Goal: Task Accomplishment & Management: Complete application form

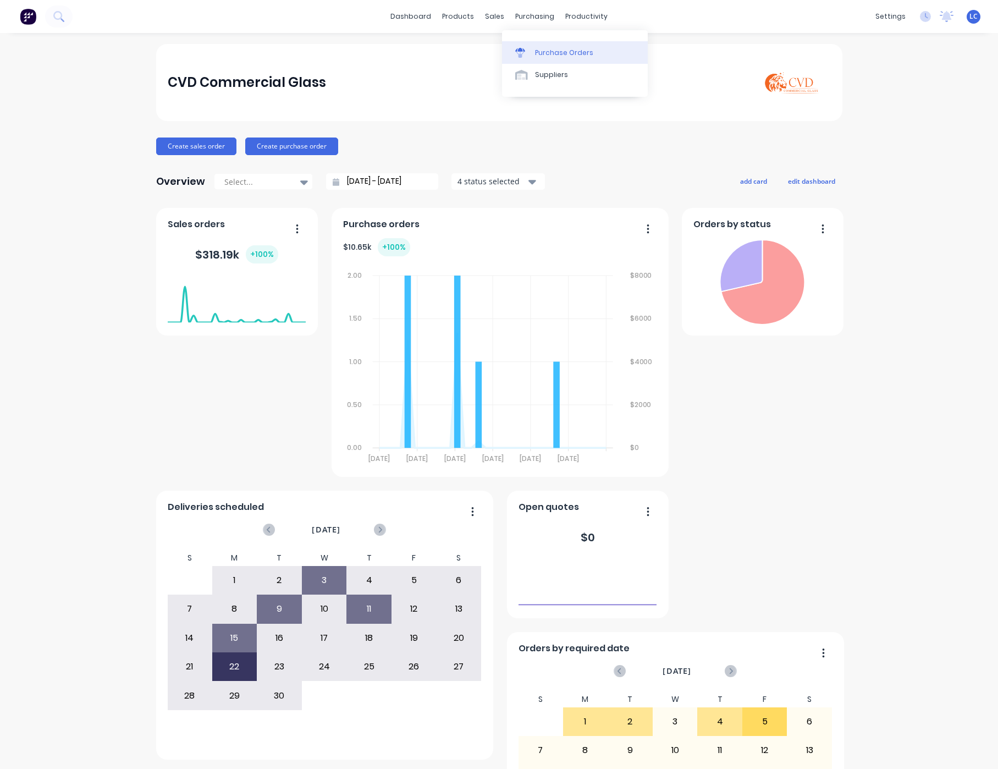
click at [538, 50] on div "Purchase Orders" at bounding box center [564, 53] width 58 height 10
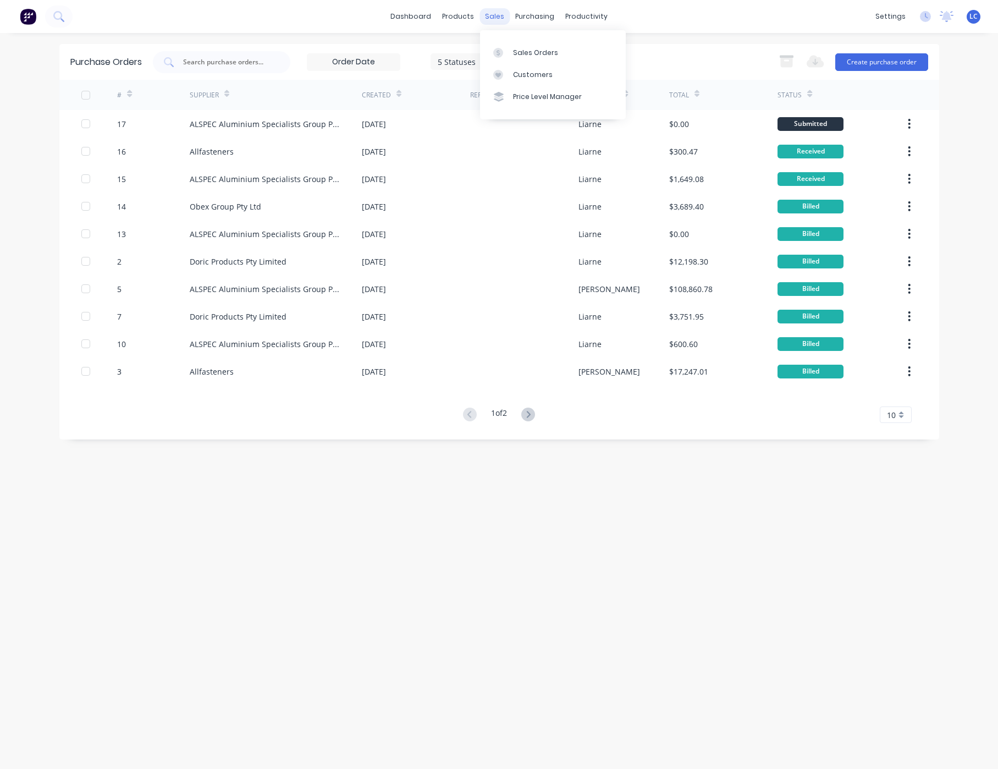
click at [494, 12] on div "sales" at bounding box center [495, 16] width 30 height 17
click at [515, 46] on link "Sales Orders" at bounding box center [553, 52] width 146 height 22
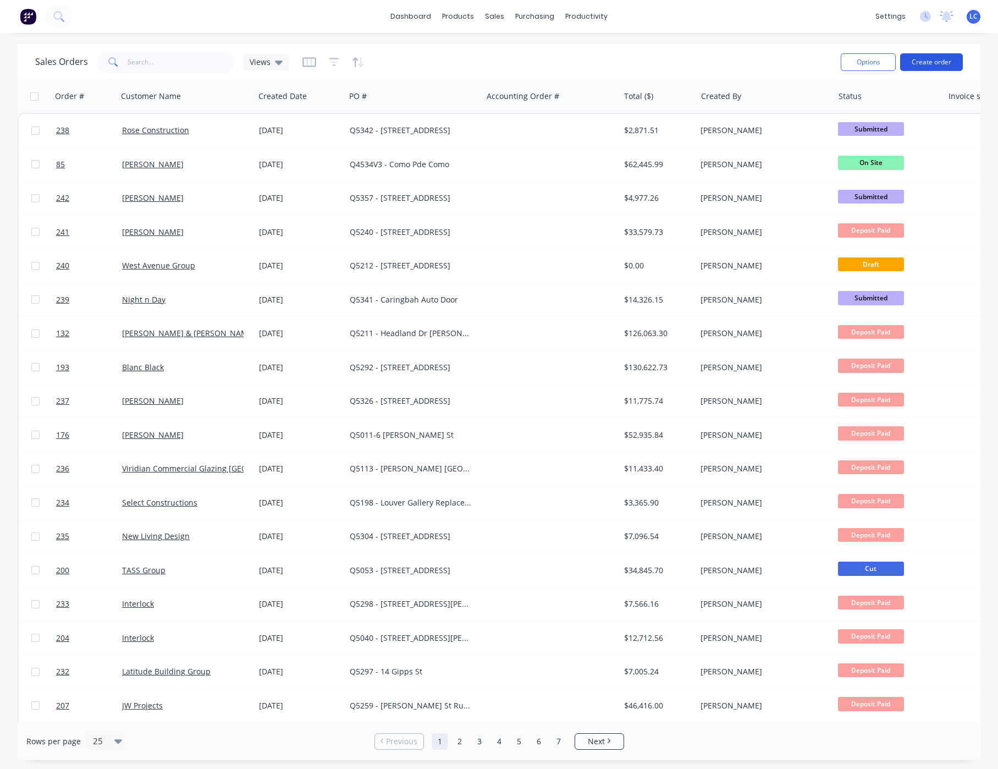
click at [936, 68] on button "Create order" at bounding box center [931, 62] width 63 height 18
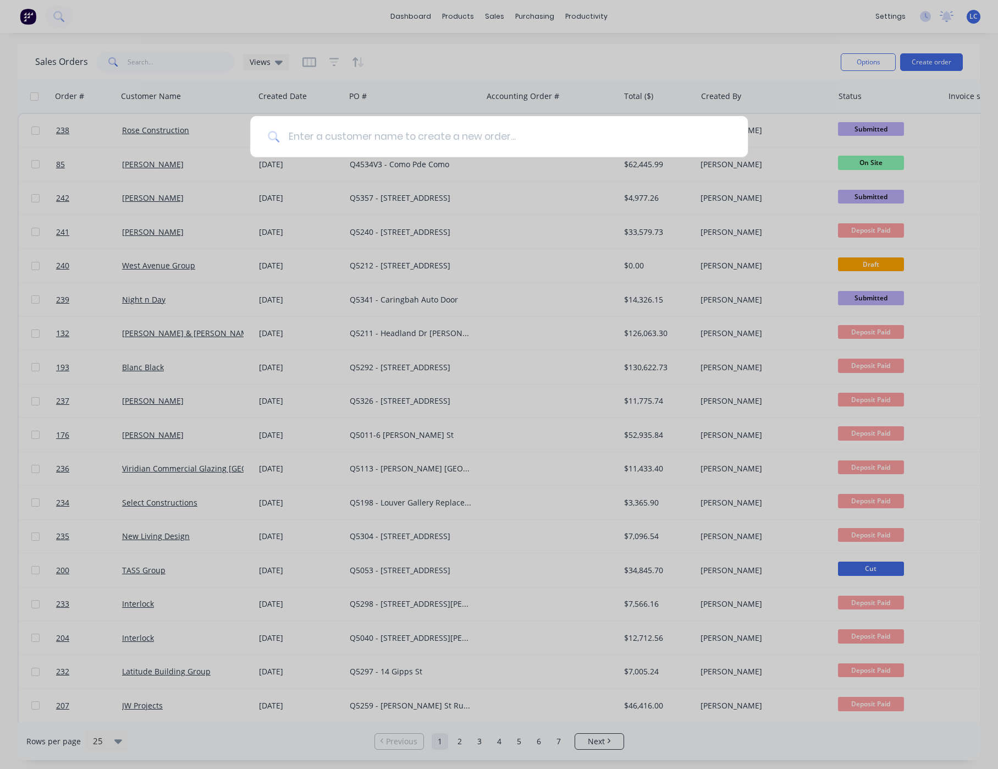
click at [337, 137] on input at bounding box center [504, 136] width 451 height 41
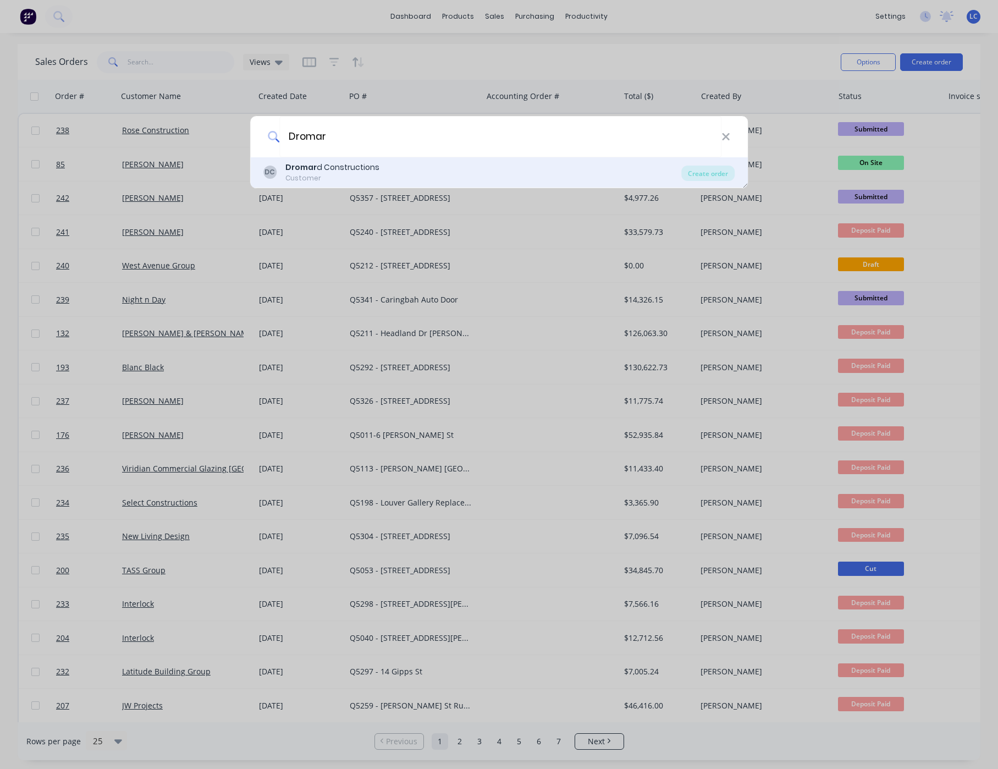
type input "Dromar"
click at [295, 177] on div "Customer" at bounding box center [332, 178] width 94 height 10
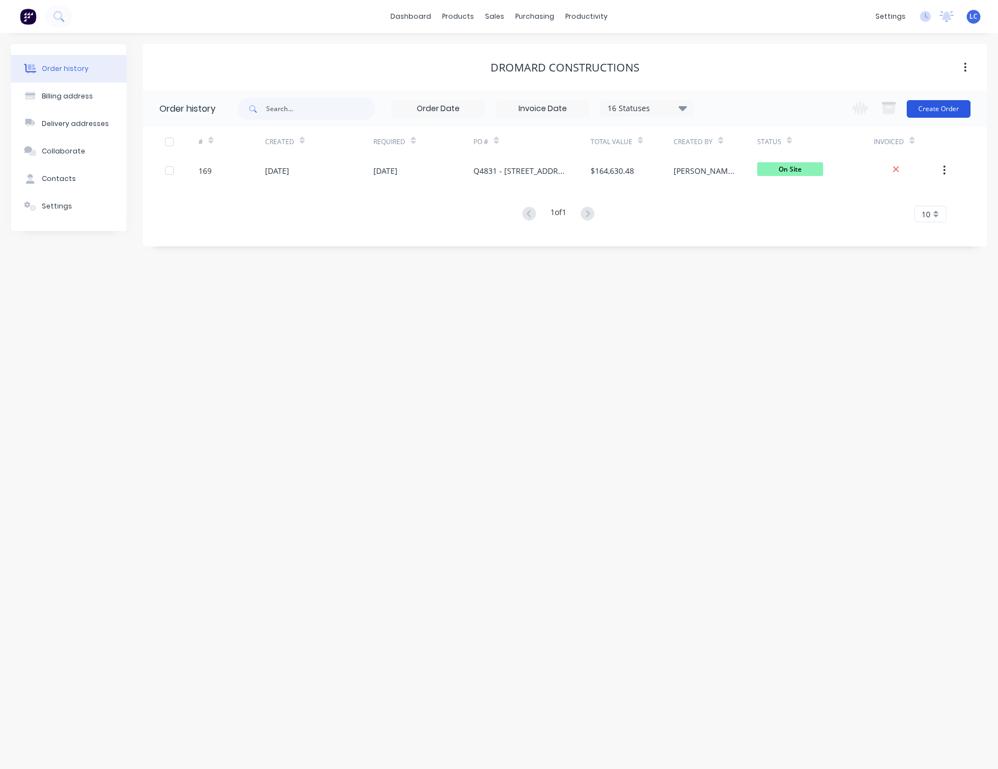
click at [951, 107] on button "Create Order" at bounding box center [939, 109] width 64 height 18
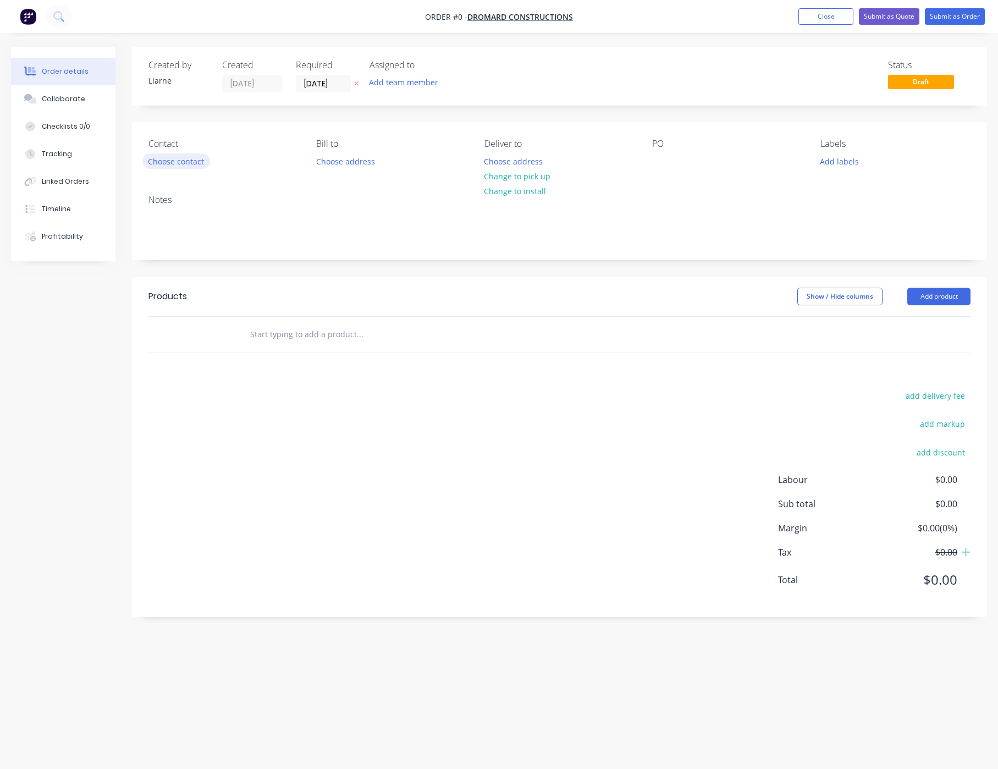
click at [177, 163] on button "Choose contact" at bounding box center [176, 160] width 68 height 15
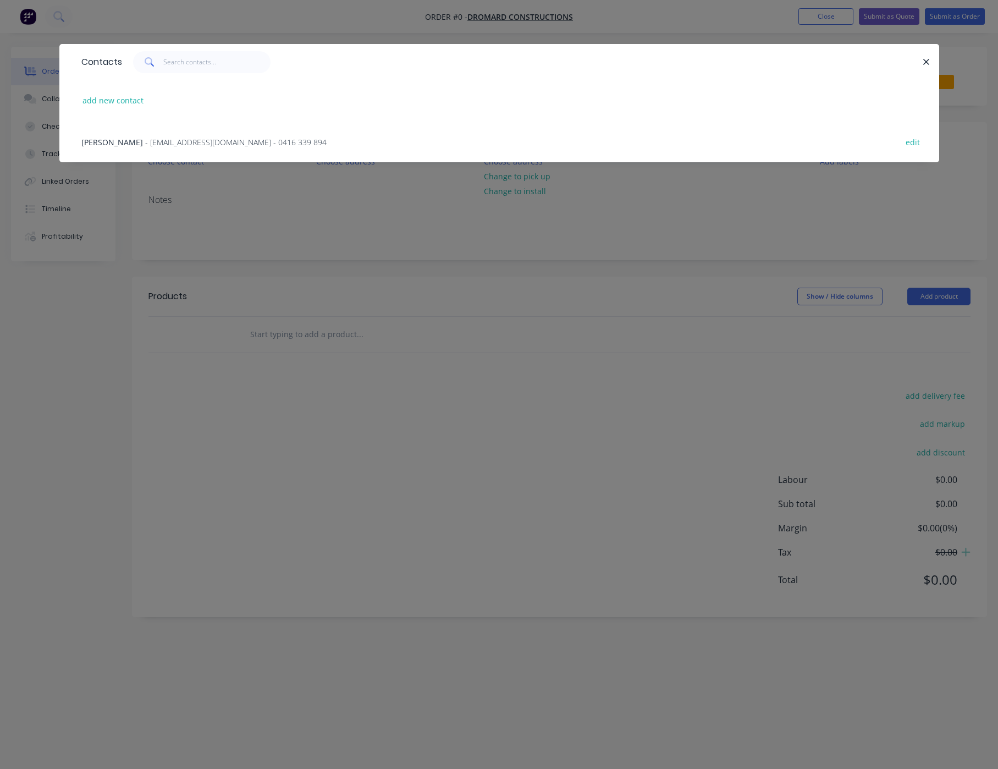
click at [114, 144] on span "[PERSON_NAME]" at bounding box center [112, 142] width 62 height 10
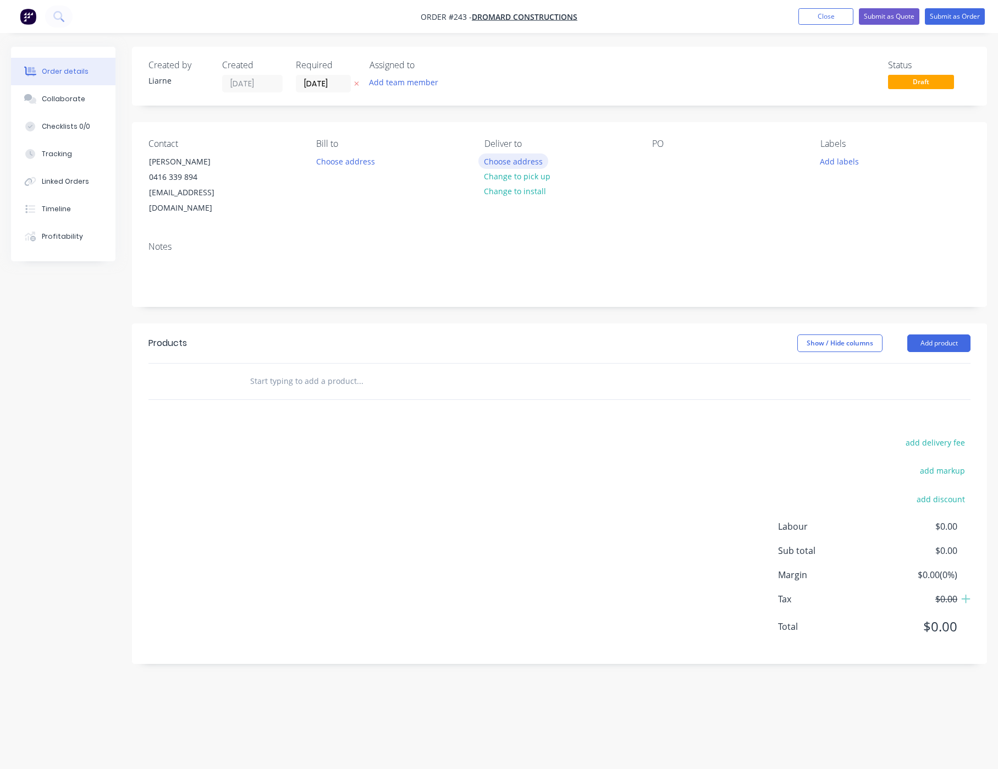
click at [497, 162] on button "Choose address" at bounding box center [514, 160] width 70 height 15
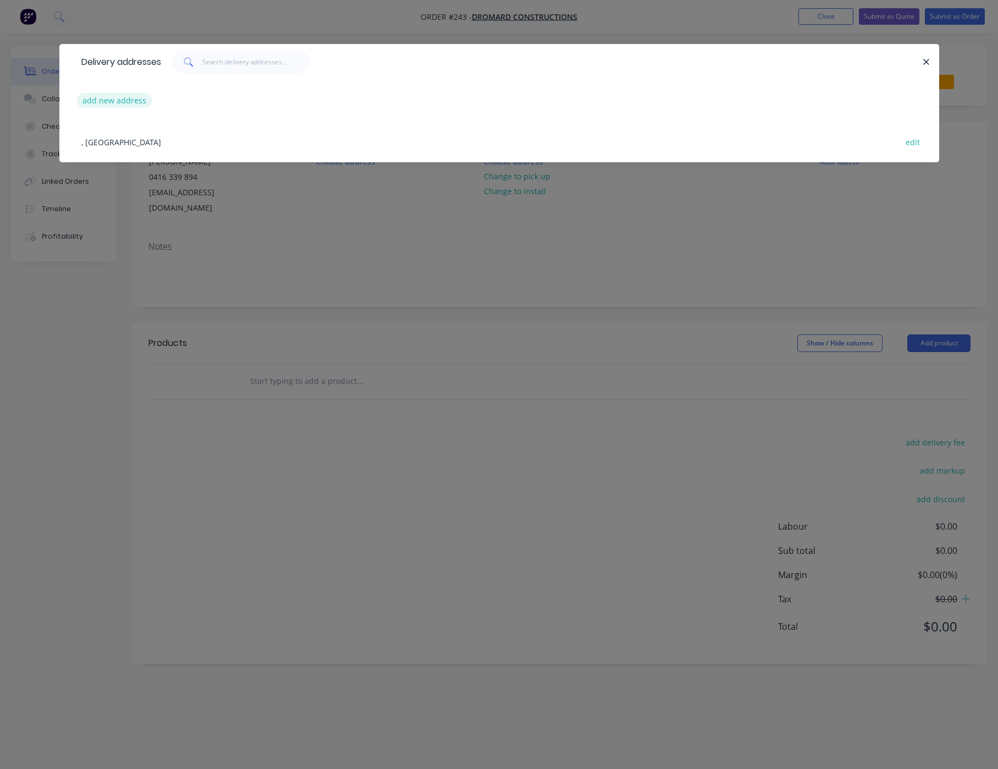
click at [125, 95] on button "add new address" at bounding box center [114, 100] width 75 height 15
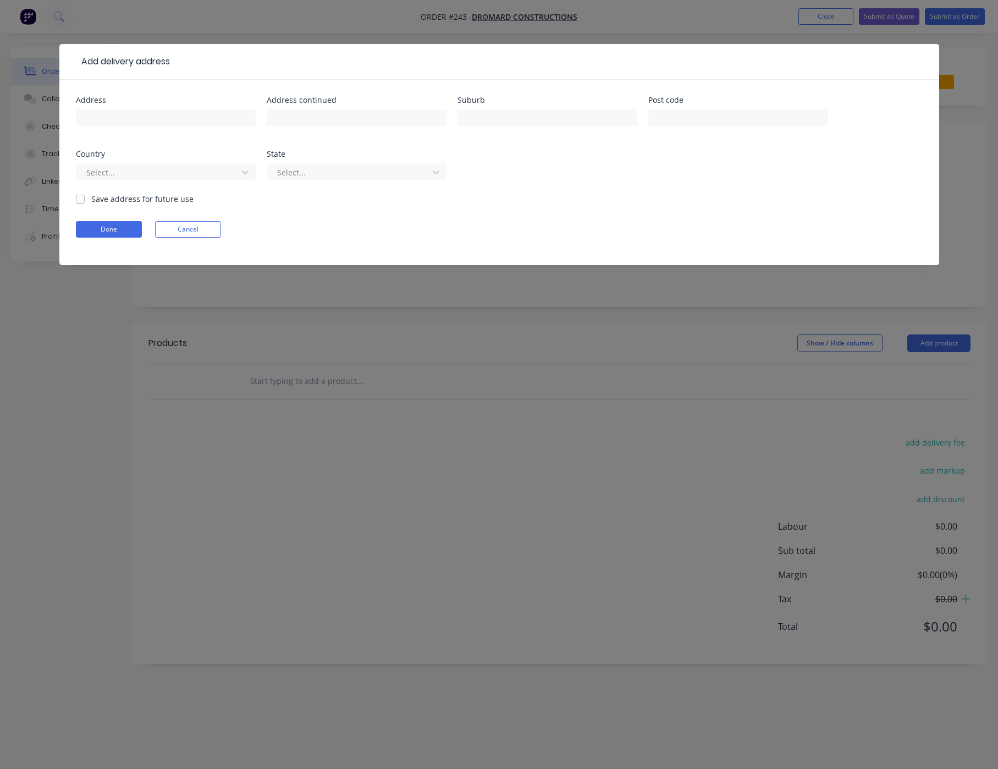
click at [128, 101] on div "Address" at bounding box center [166, 100] width 180 height 8
click at [114, 119] on input "text" at bounding box center [166, 117] width 180 height 17
type input "[STREET_ADDRESS]"
type input "Woolich"
drag, startPoint x: 85, startPoint y: 114, endPoint x: -62, endPoint y: 109, distance: 146.9
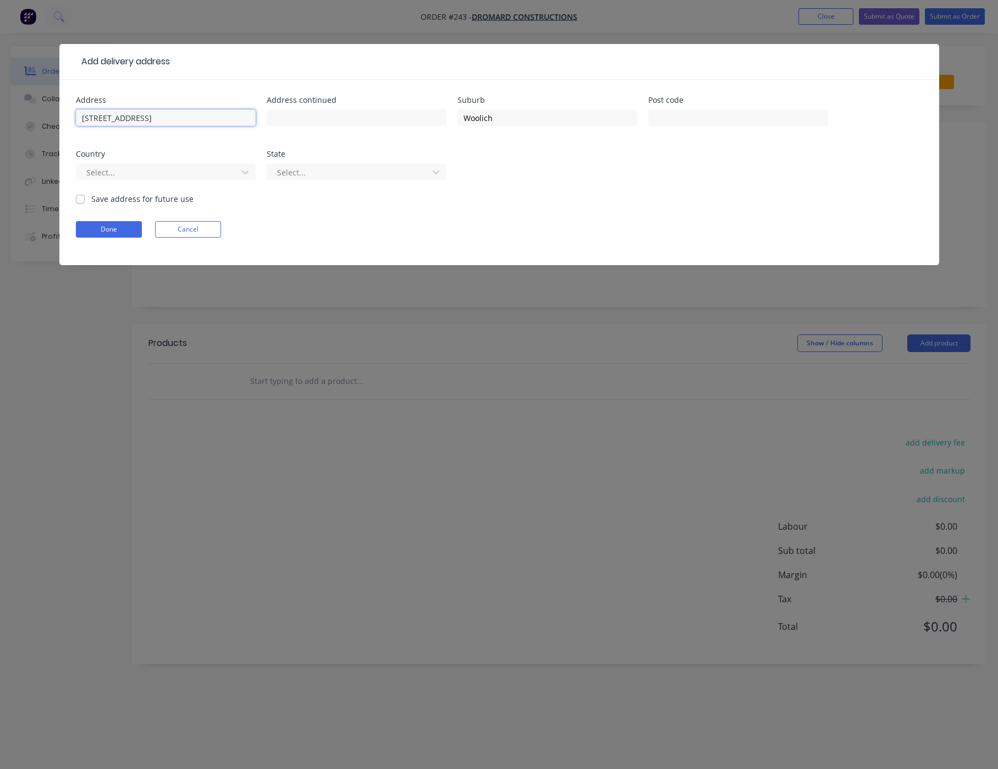
click at [0, 109] on html "Order #243 - Dromard Constructions Add product Close Submit as Quote Submit as …" at bounding box center [499, 384] width 998 height 769
click at [74, 195] on div "Address [STREET_ADDRESS] Address continued Suburb Woolich Post code Country Sel…" at bounding box center [499, 172] width 880 height 185
click at [91, 202] on label "Save address for future use" at bounding box center [142, 199] width 102 height 12
click at [78, 202] on input "Save address for future use" at bounding box center [80, 198] width 9 height 10
checkbox input "true"
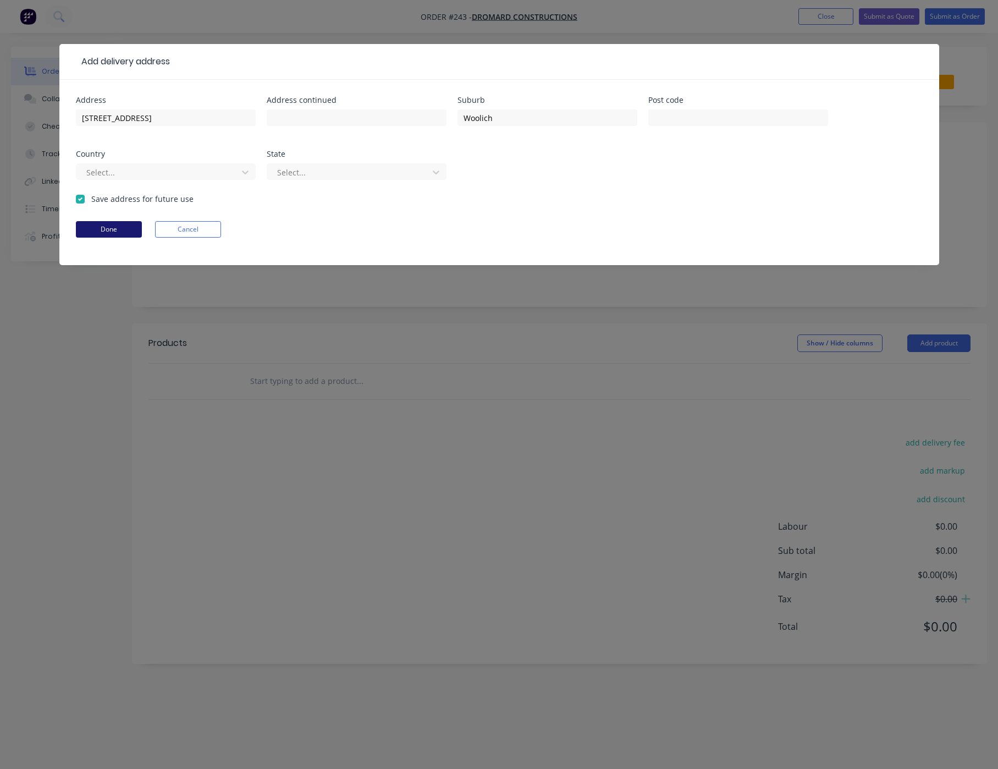
click at [106, 228] on button "Done" at bounding box center [109, 229] width 66 height 17
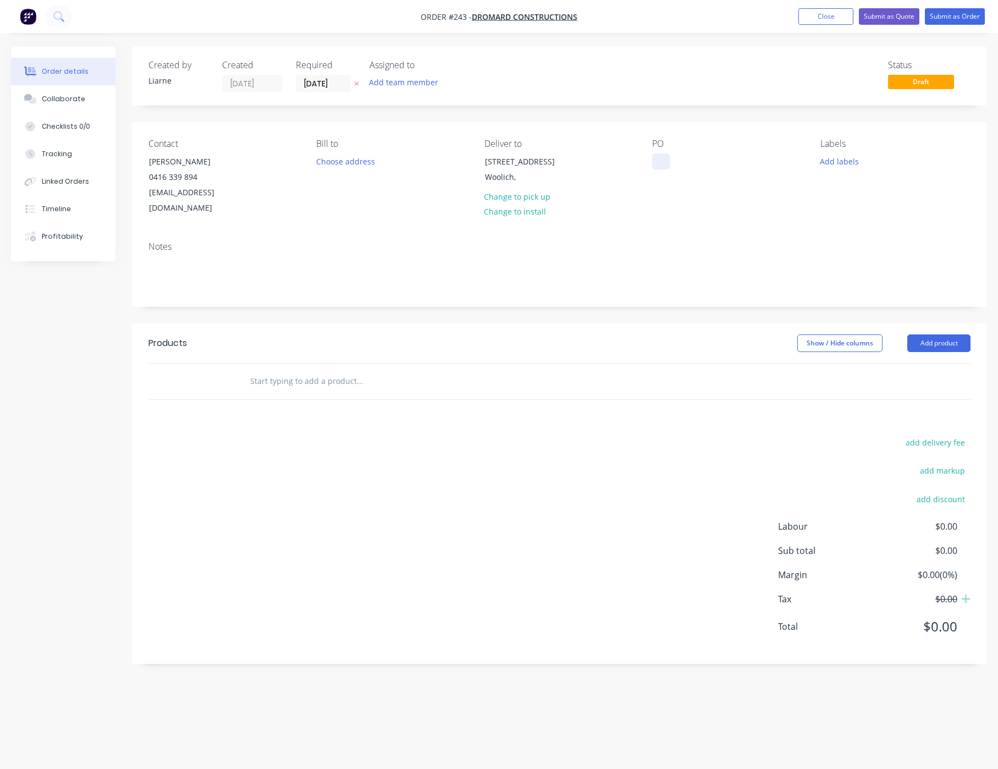
click at [656, 159] on div at bounding box center [661, 161] width 18 height 16
click at [832, 158] on button "Add labels" at bounding box center [839, 160] width 51 height 15
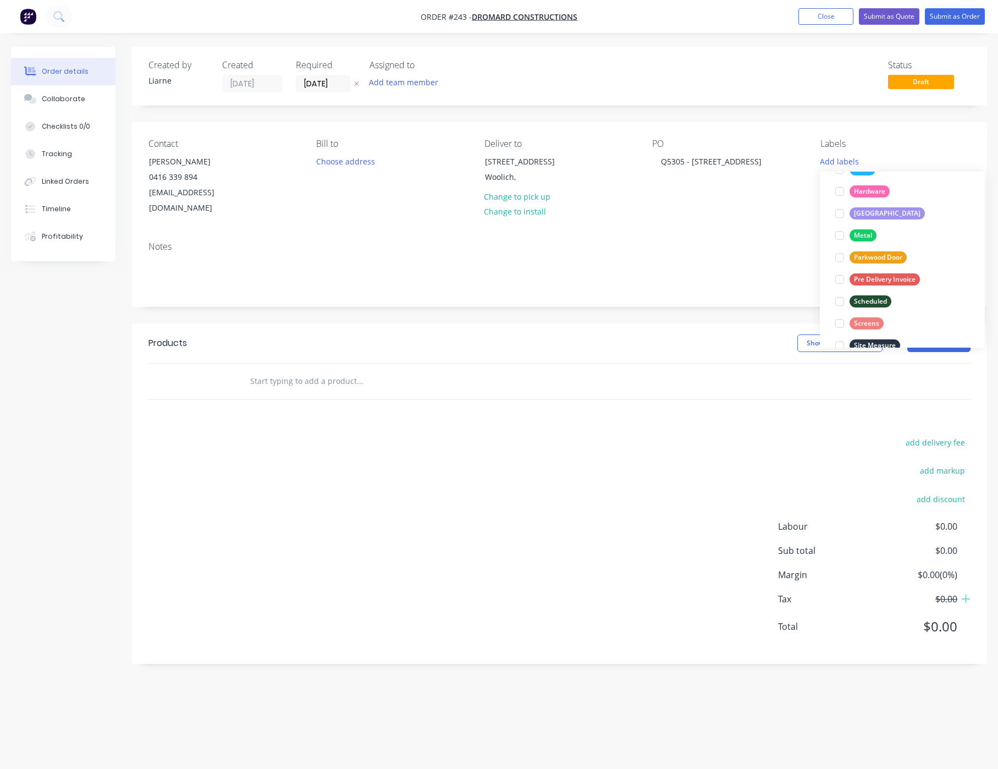
scroll to position [248, 0]
click at [842, 210] on div at bounding box center [840, 210] width 22 height 22
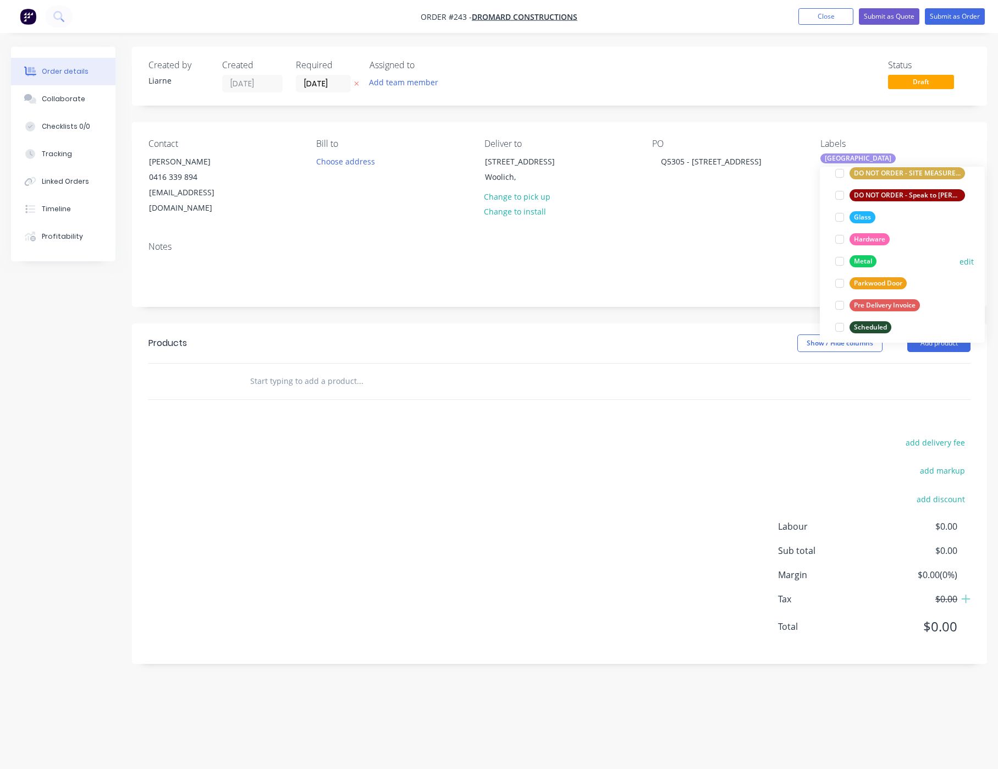
scroll to position [215, 0]
click at [838, 219] on div at bounding box center [840, 216] width 22 height 22
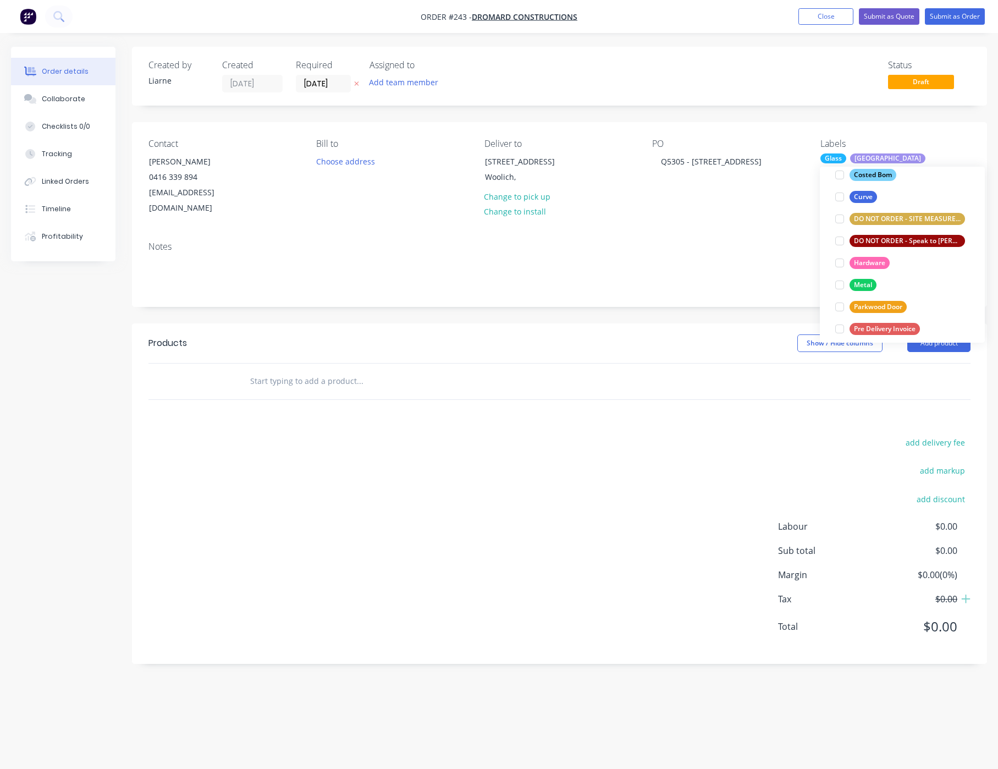
scroll to position [204, 0]
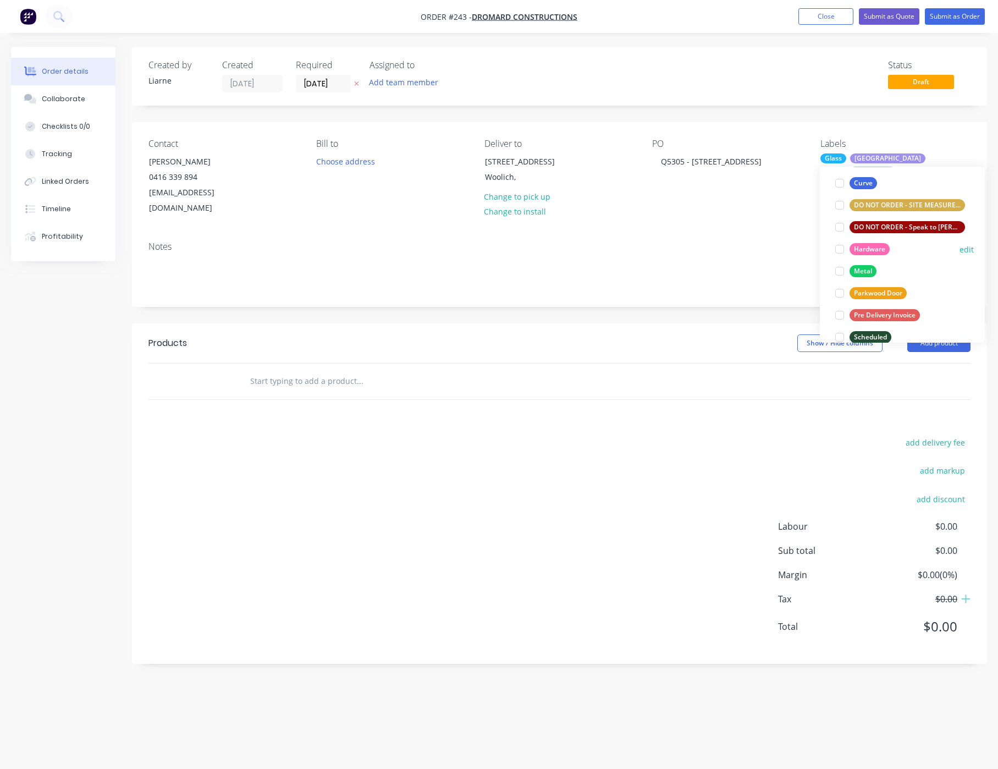
click at [840, 249] on div at bounding box center [840, 249] width 22 height 22
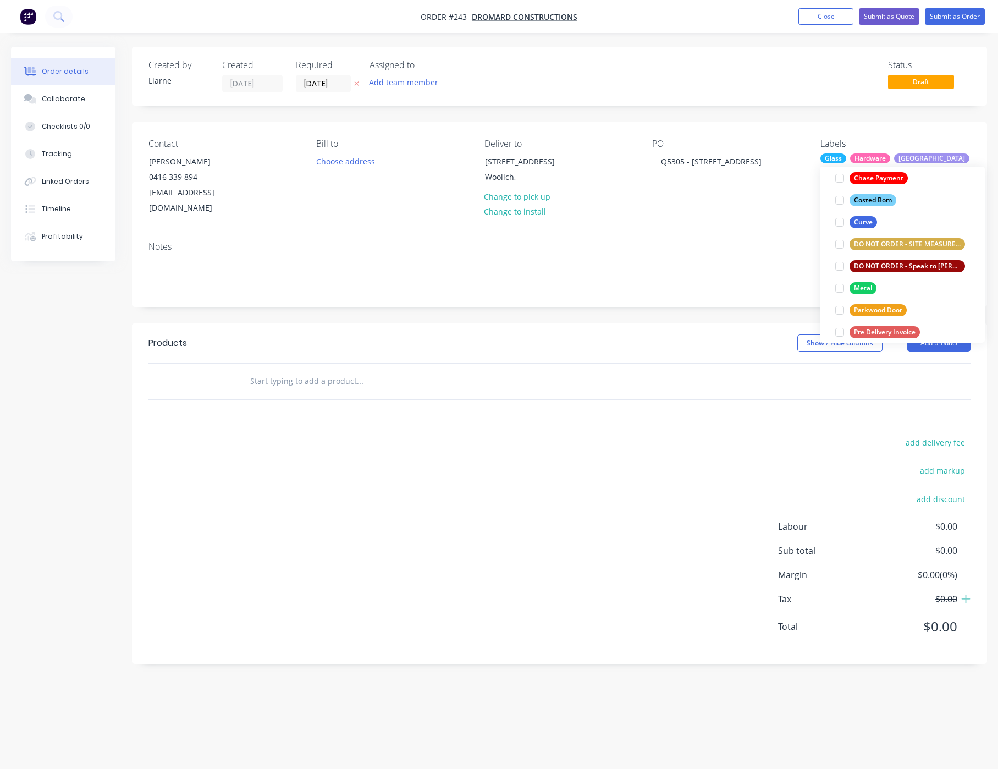
scroll to position [193, 0]
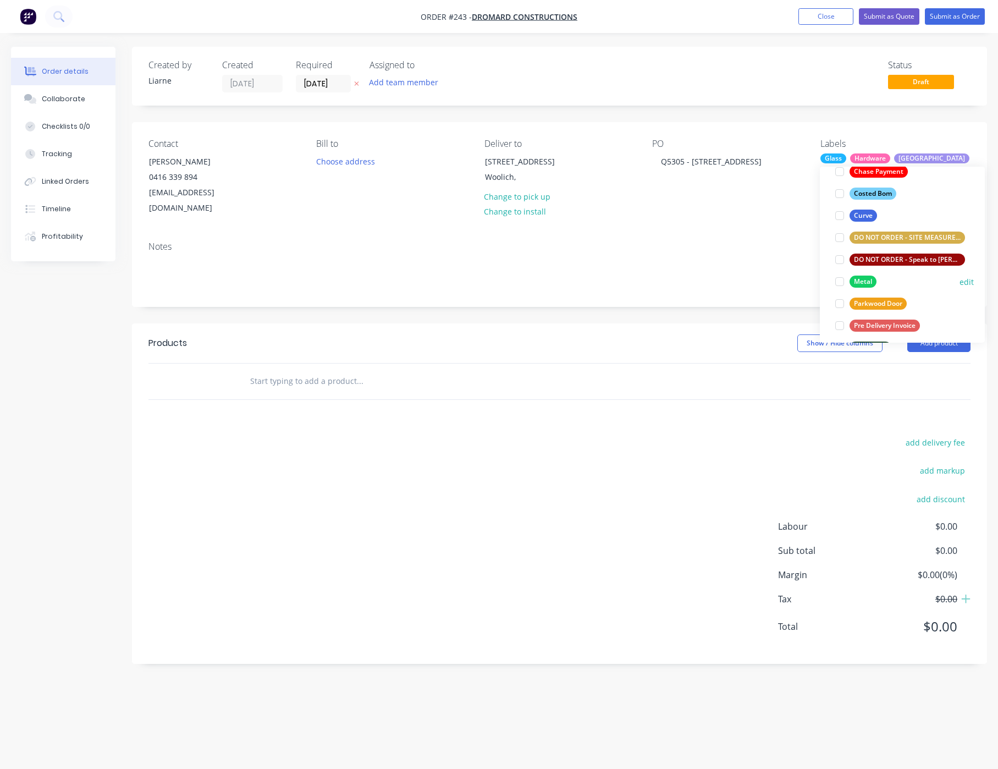
click at [842, 282] on div at bounding box center [840, 282] width 22 height 22
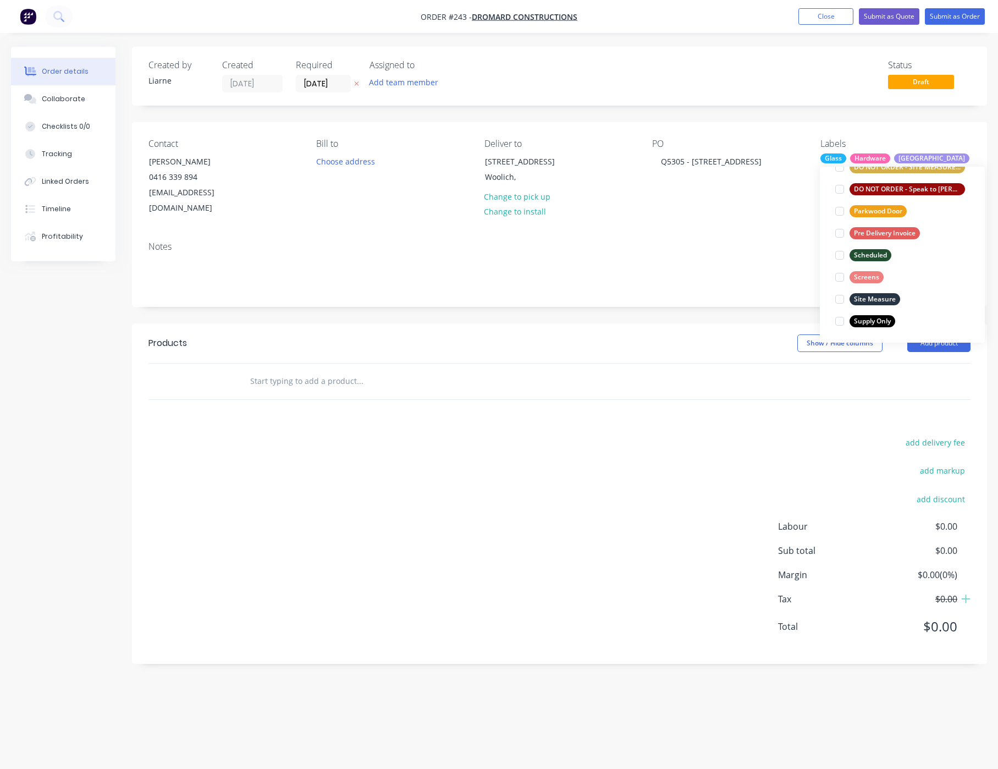
scroll to position [286, 0]
click at [840, 256] on div at bounding box center [840, 255] width 22 height 22
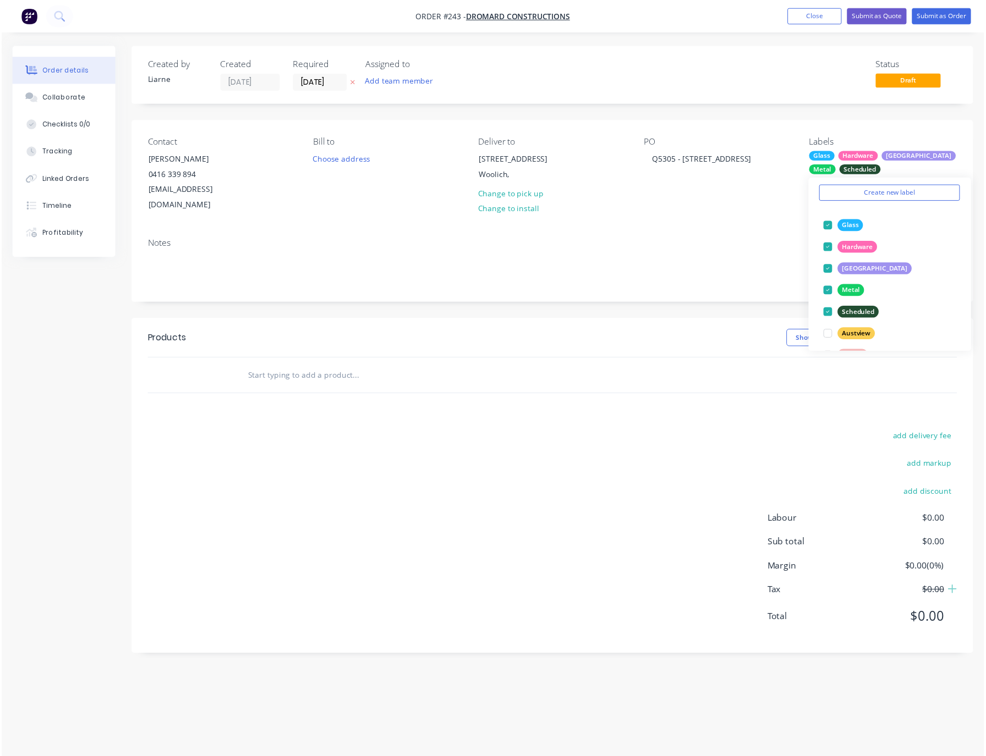
scroll to position [0, 0]
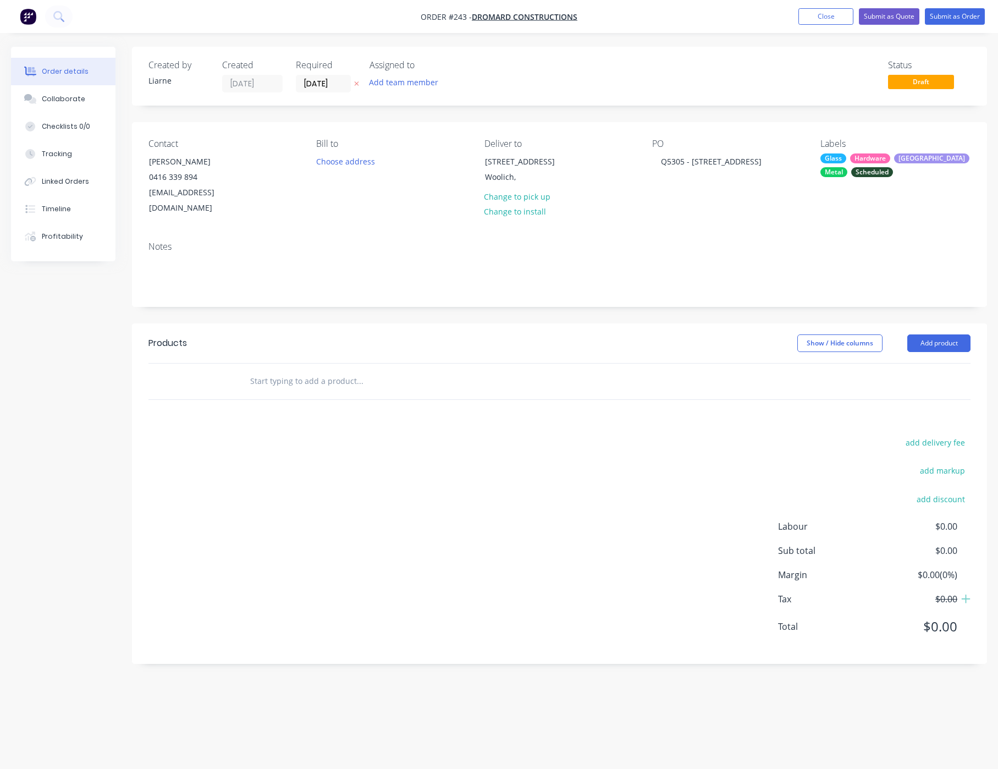
click at [639, 205] on div "Contact [PERSON_NAME] [PHONE_NUMBER] [EMAIL_ADDRESS][DOMAIN_NAME] Bill to Choos…" at bounding box center [559, 177] width 855 height 111
click at [807, 22] on button "Close" at bounding box center [826, 16] width 55 height 17
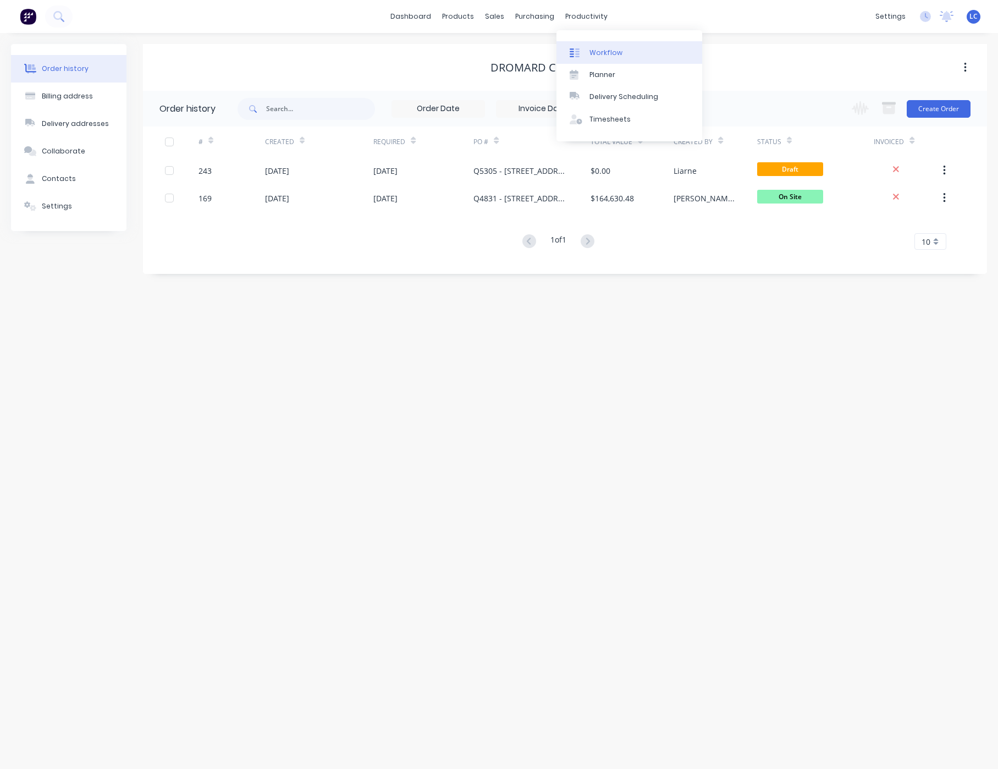
click at [601, 46] on link "Workflow" at bounding box center [630, 52] width 146 height 22
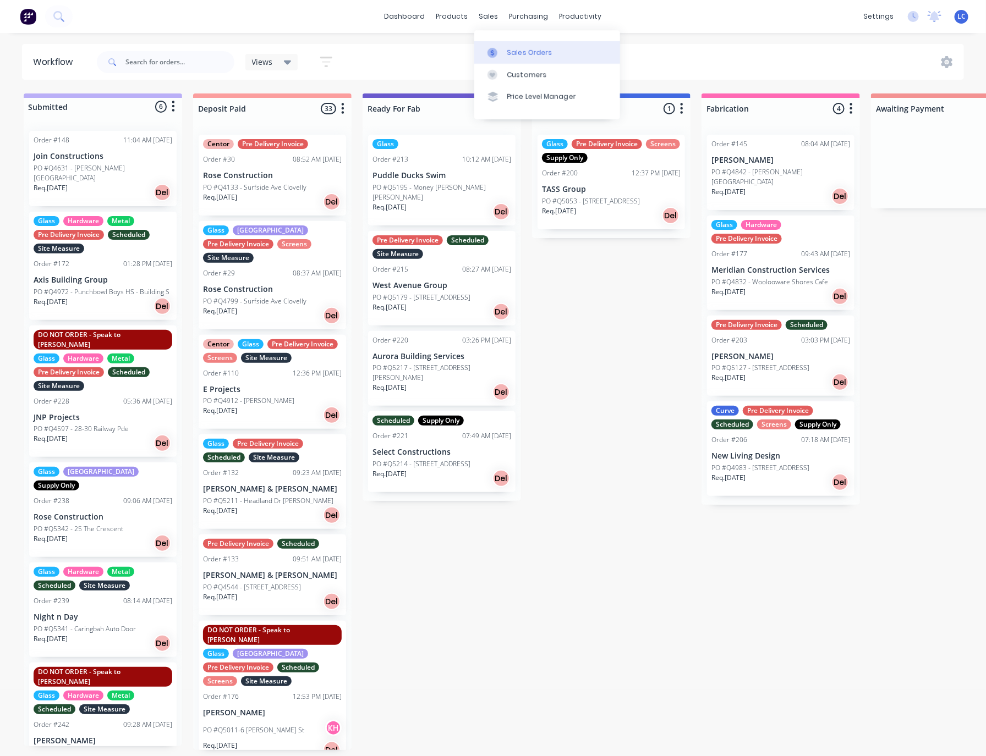
click at [502, 48] on div at bounding box center [495, 53] width 17 height 10
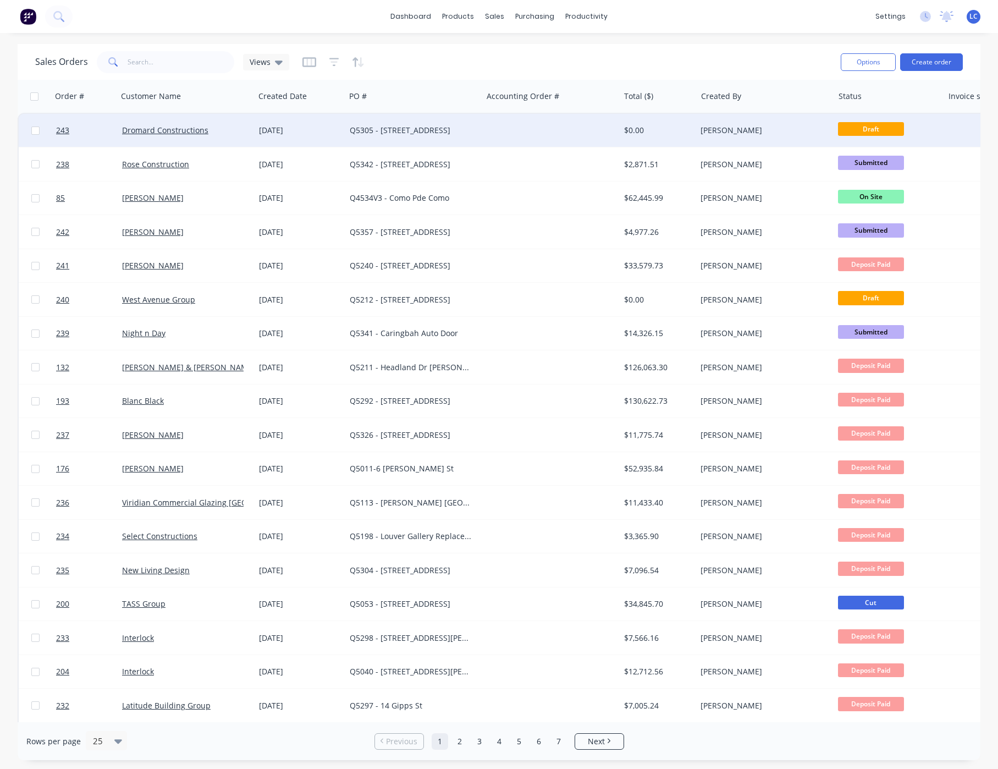
click at [159, 121] on div "Dromard Constructions" at bounding box center [186, 130] width 137 height 33
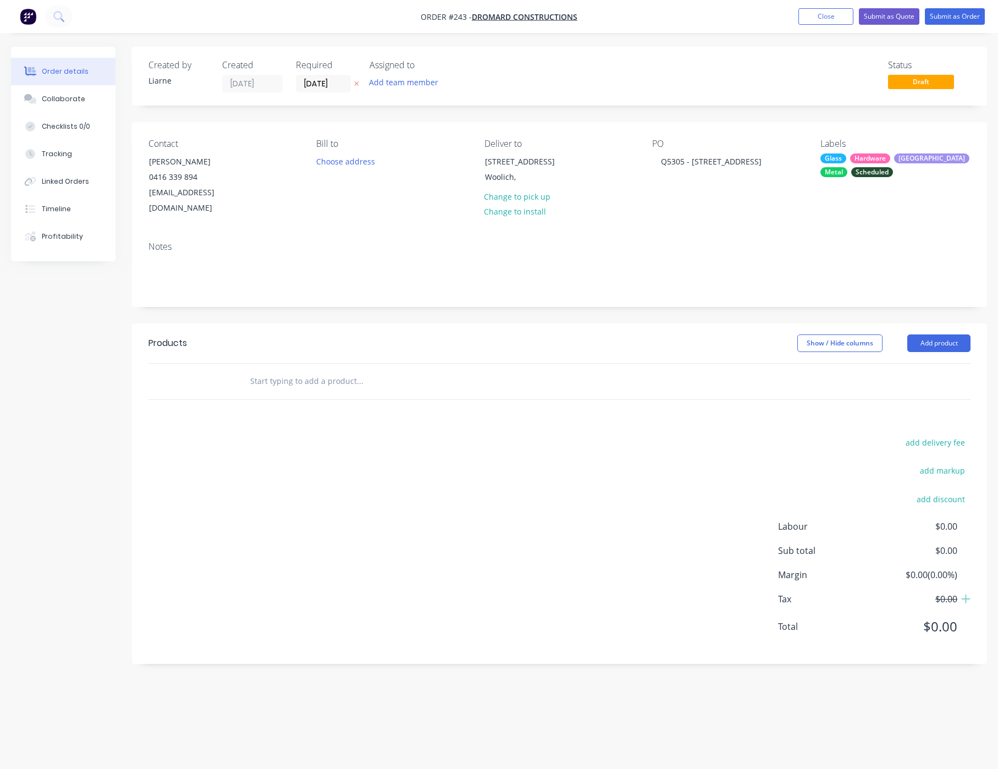
click at [289, 371] on input "text" at bounding box center [360, 381] width 220 height 22
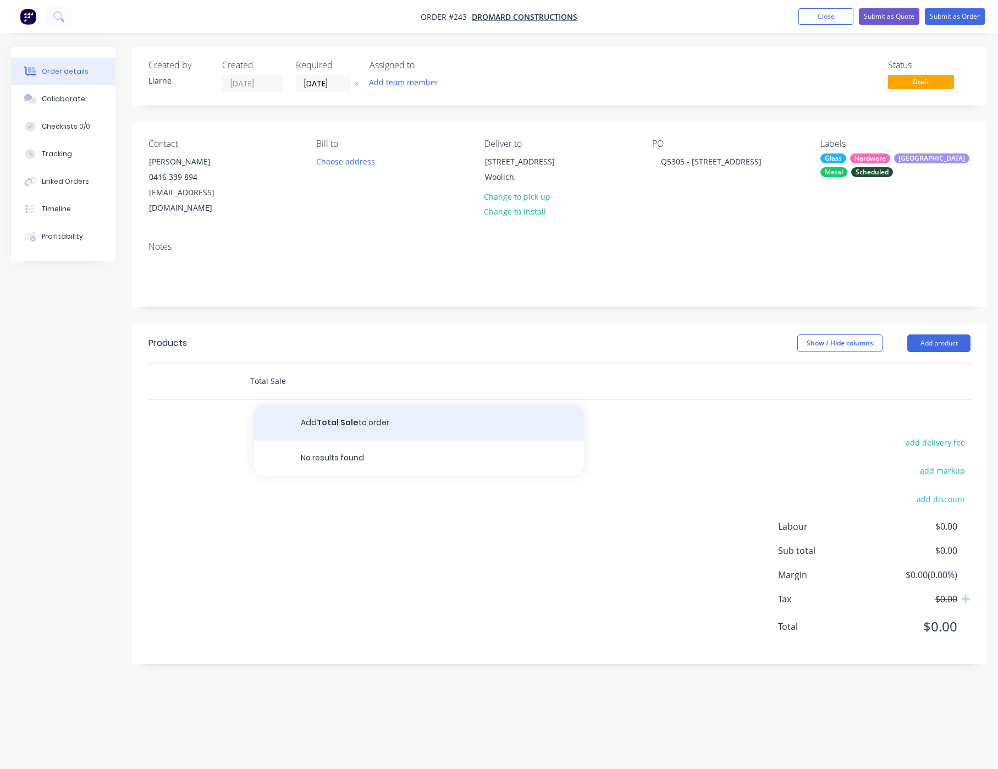
type input "Total Sale"
click at [309, 410] on button "Add Total Sale to order" at bounding box center [419, 422] width 330 height 35
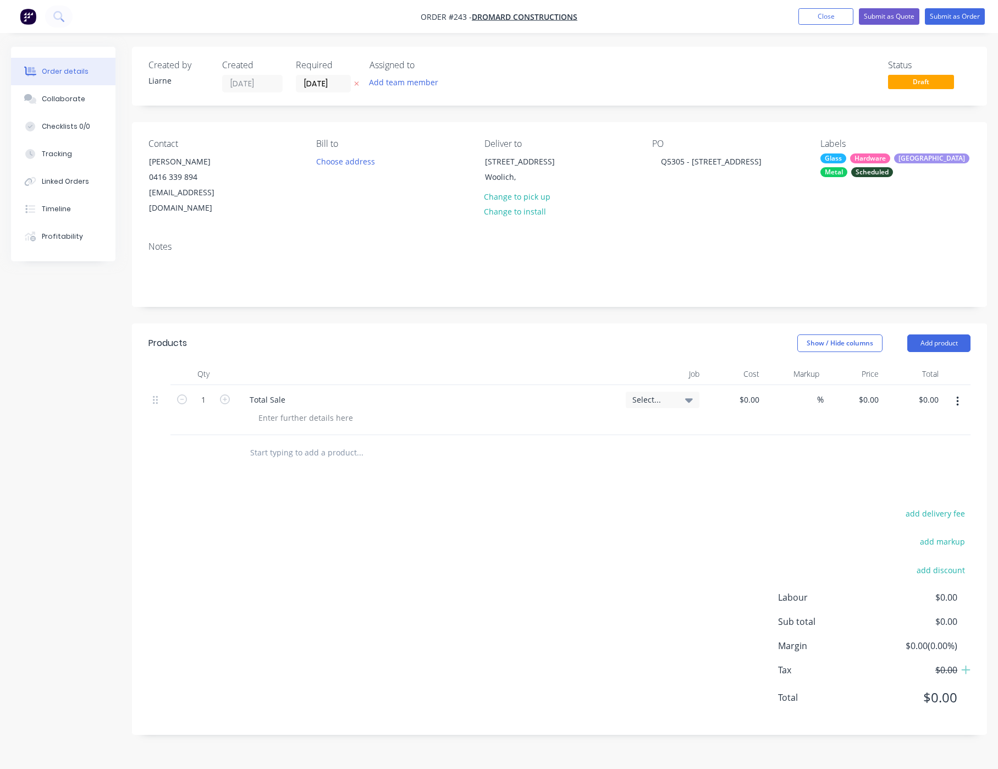
click at [764, 386] on div "%" at bounding box center [794, 410] width 60 height 50
click at [754, 392] on input at bounding box center [757, 400] width 13 height 16
type input "$3,770.87"
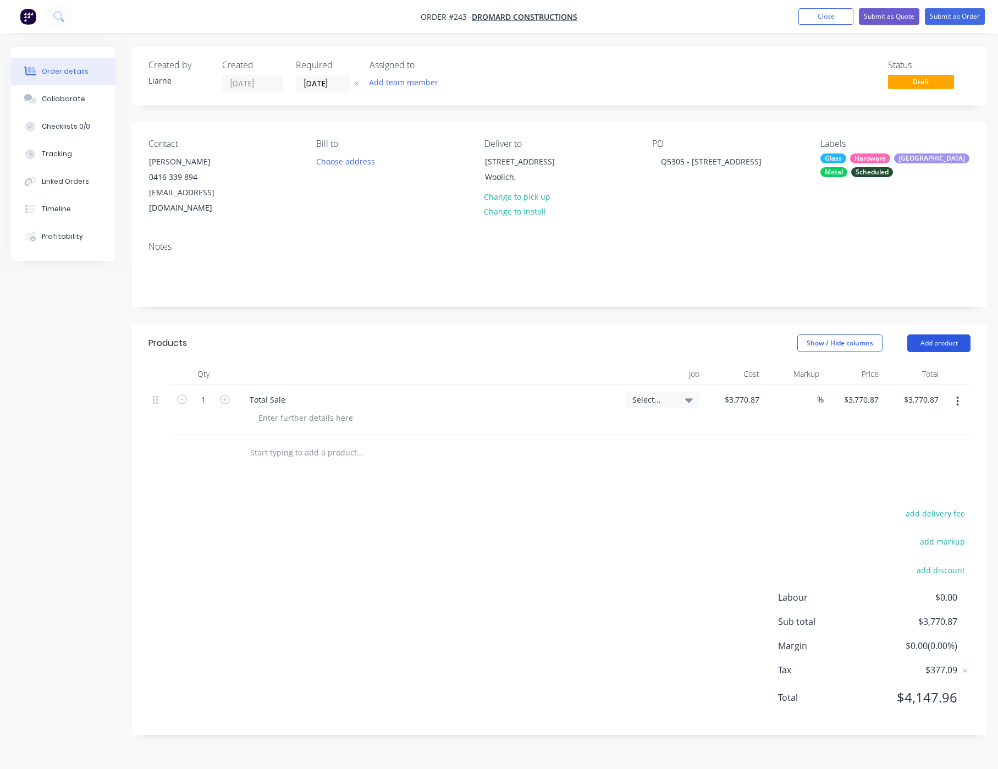
click at [946, 334] on button "Add product" at bounding box center [939, 343] width 63 height 18
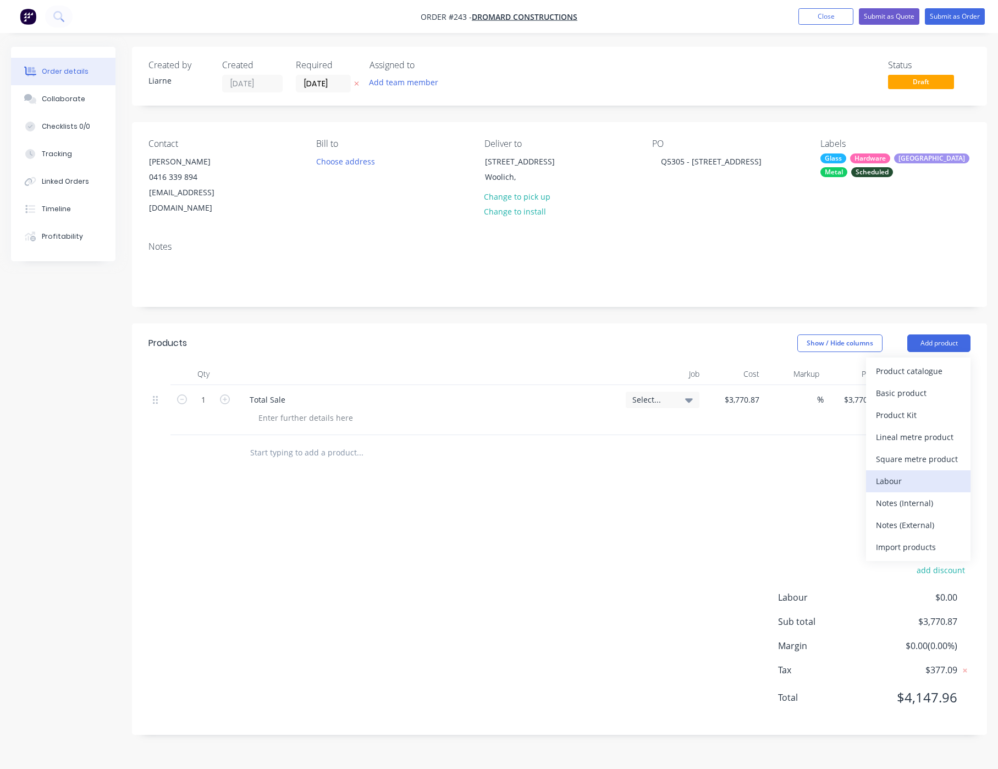
click at [888, 473] on div "Labour" at bounding box center [918, 481] width 85 height 16
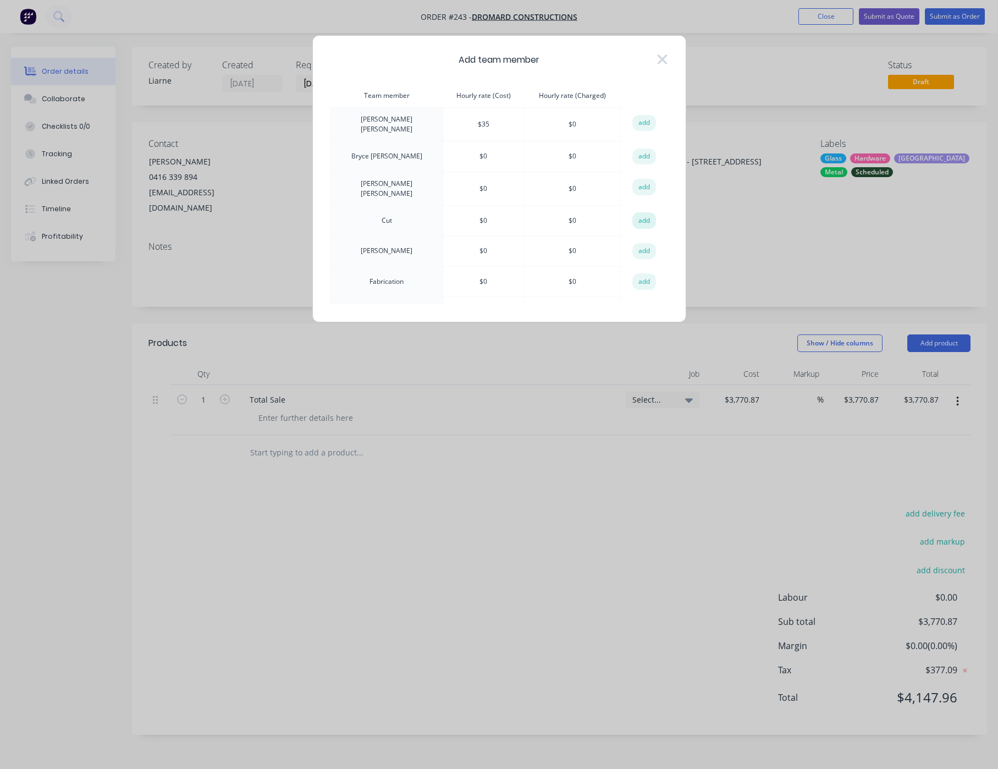
click at [634, 217] on button "add" at bounding box center [645, 220] width 24 height 17
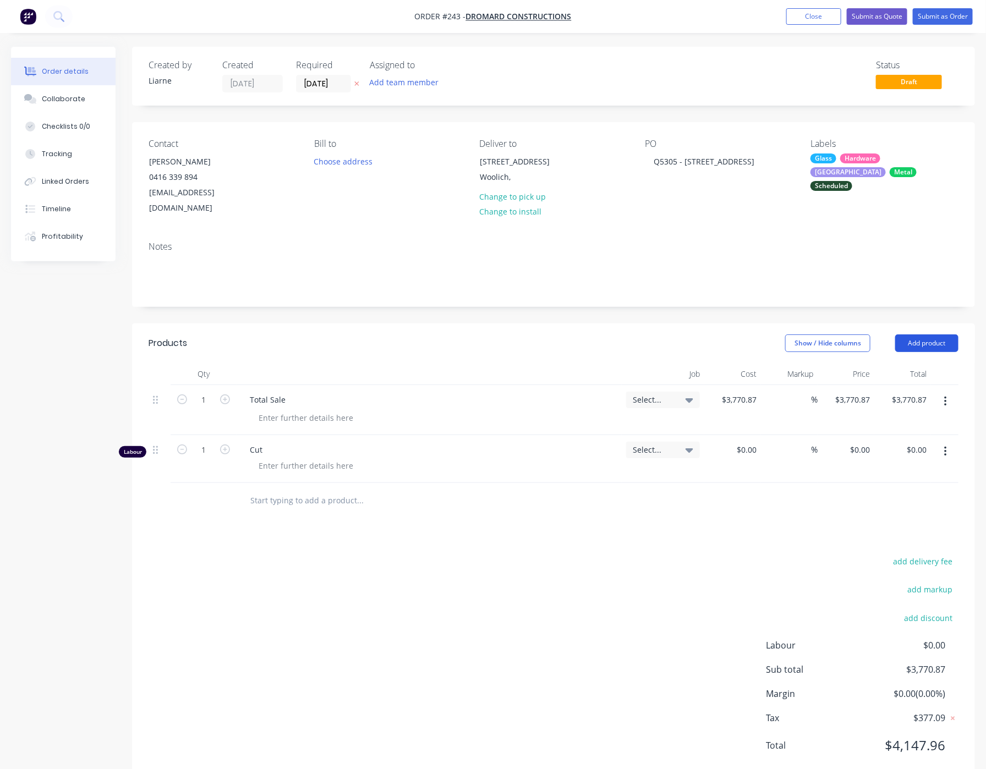
click at [923, 334] on button "Add product" at bounding box center [926, 343] width 63 height 18
click at [898, 473] on div "Labour" at bounding box center [906, 481] width 85 height 16
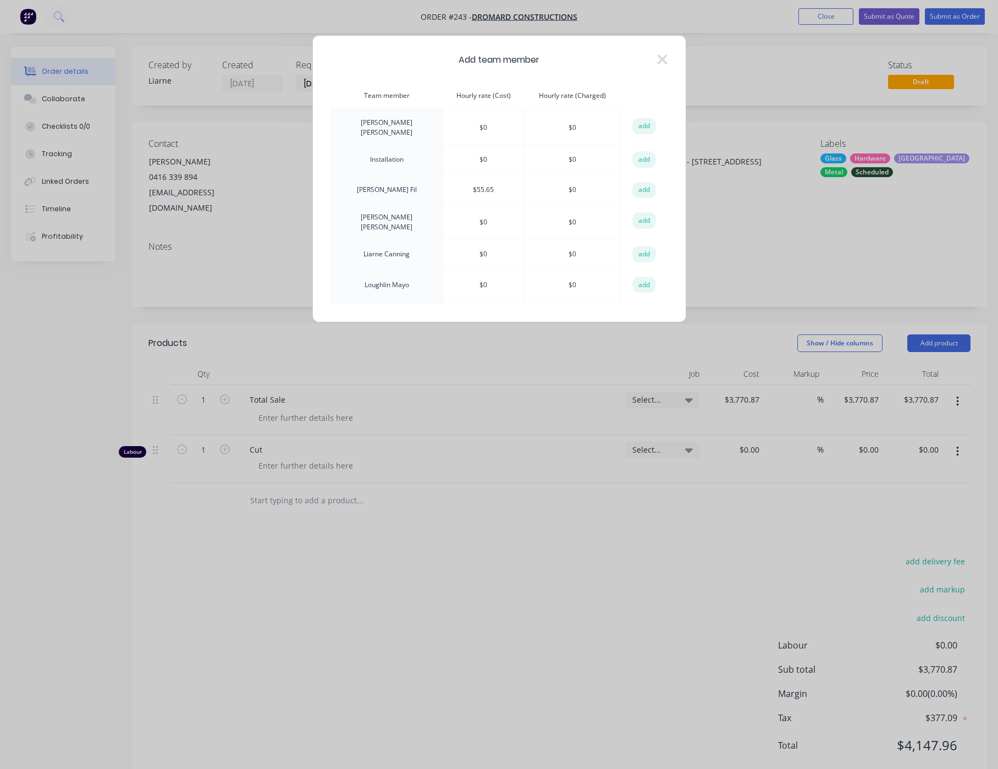
scroll to position [330, 0]
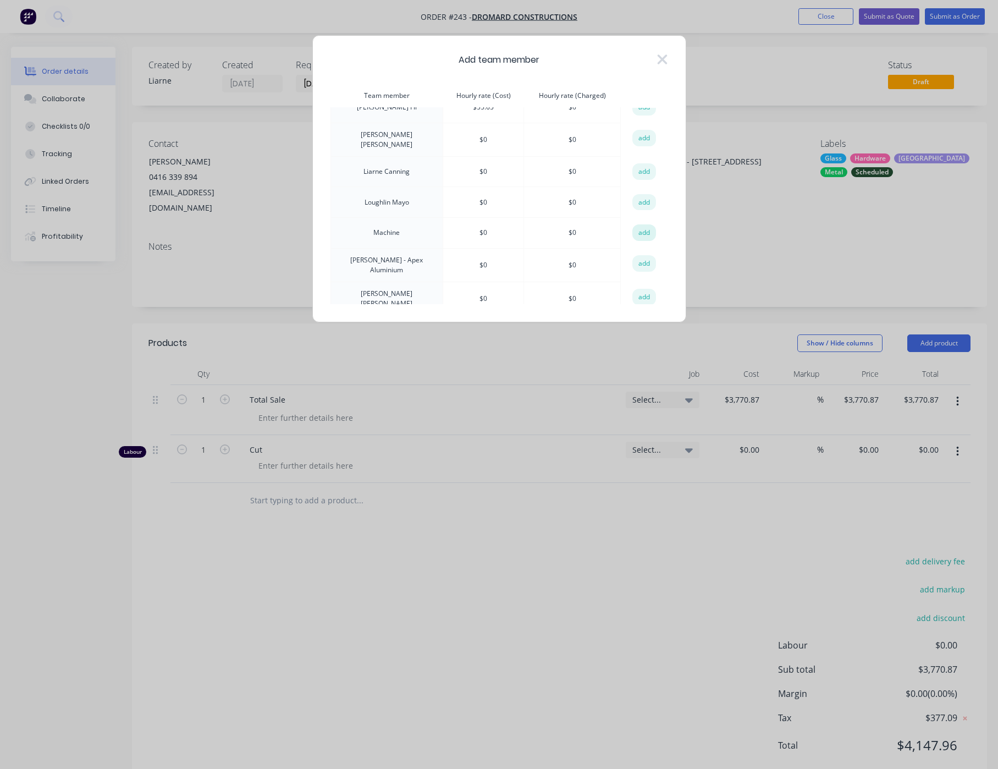
click at [636, 234] on button "add" at bounding box center [645, 232] width 24 height 17
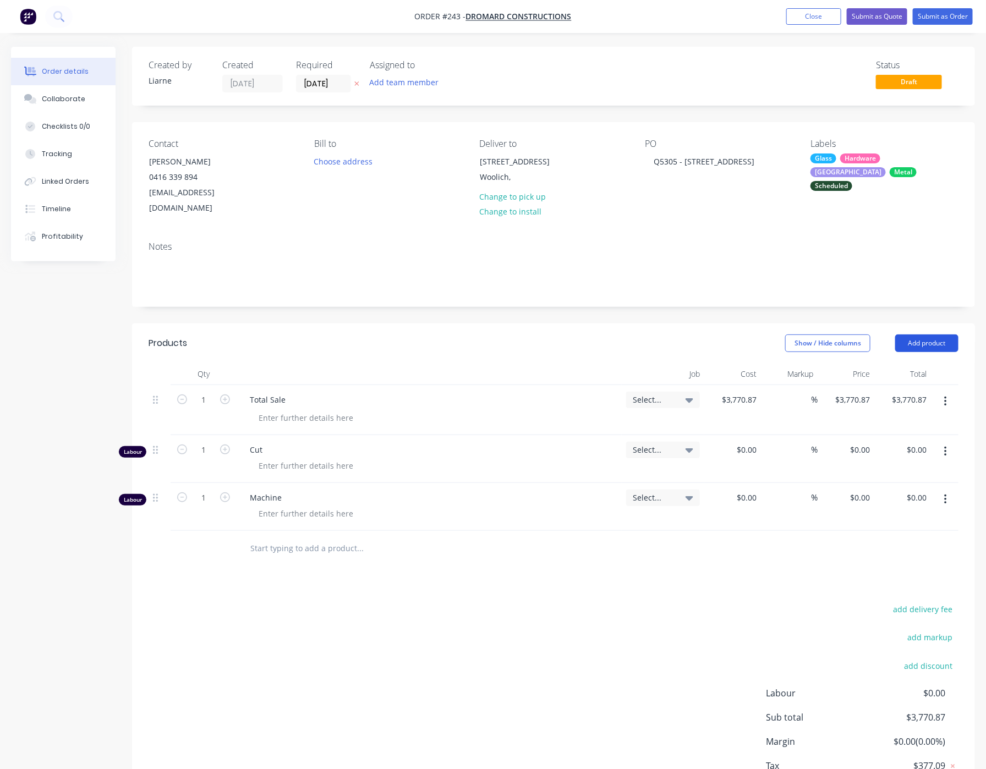
click at [925, 334] on button "Add product" at bounding box center [926, 343] width 63 height 18
click at [868, 473] on div "Labour" at bounding box center [906, 481] width 85 height 16
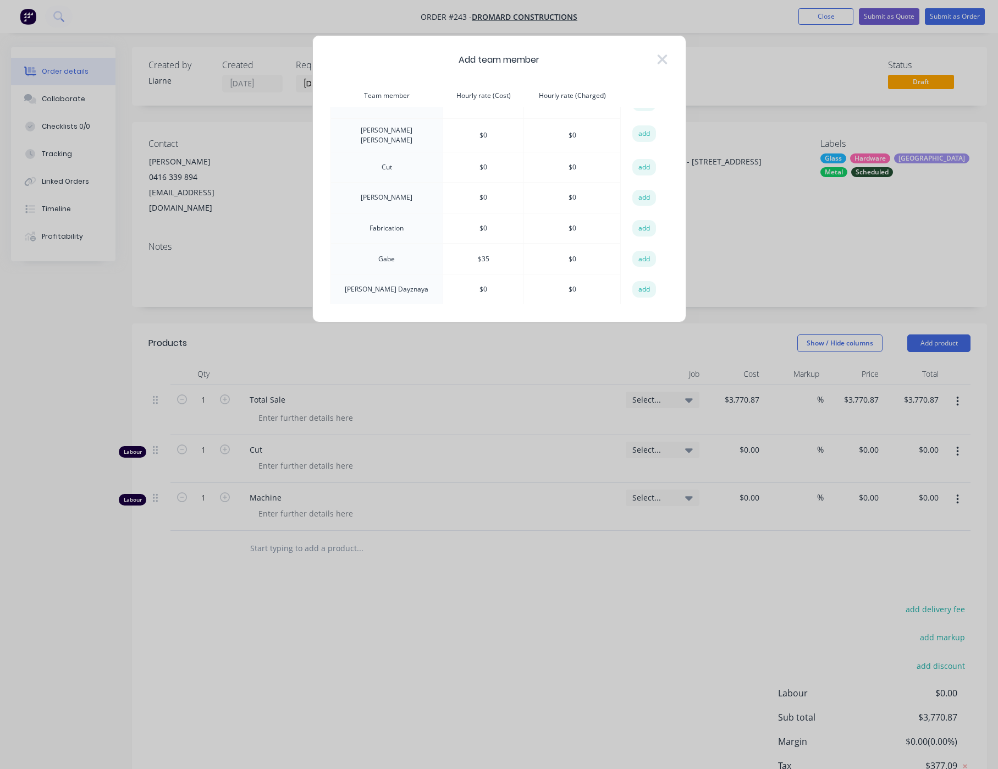
scroll to position [83, 0]
click at [634, 193] on button "add" at bounding box center [645, 199] width 24 height 17
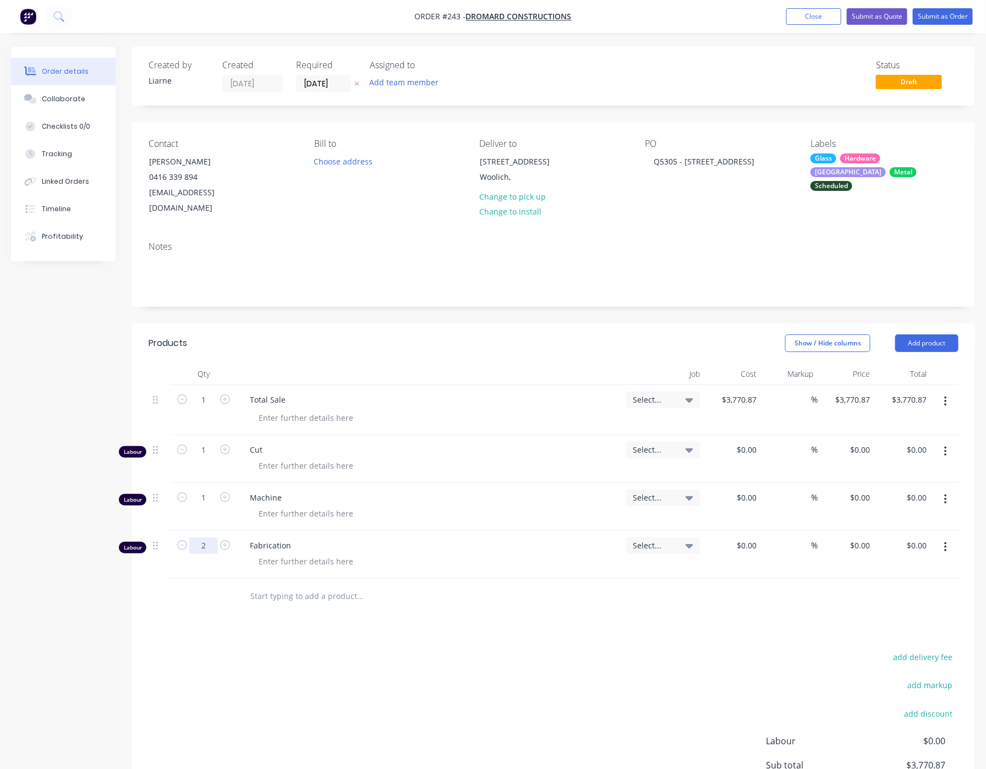
type input "2"
click at [960, 6] on nav "Order #243 - Dromard Constructions Add product Close Submit as Quote Submit as …" at bounding box center [493, 16] width 986 height 33
click at [957, 8] on button "Submit as Order" at bounding box center [943, 16] width 60 height 17
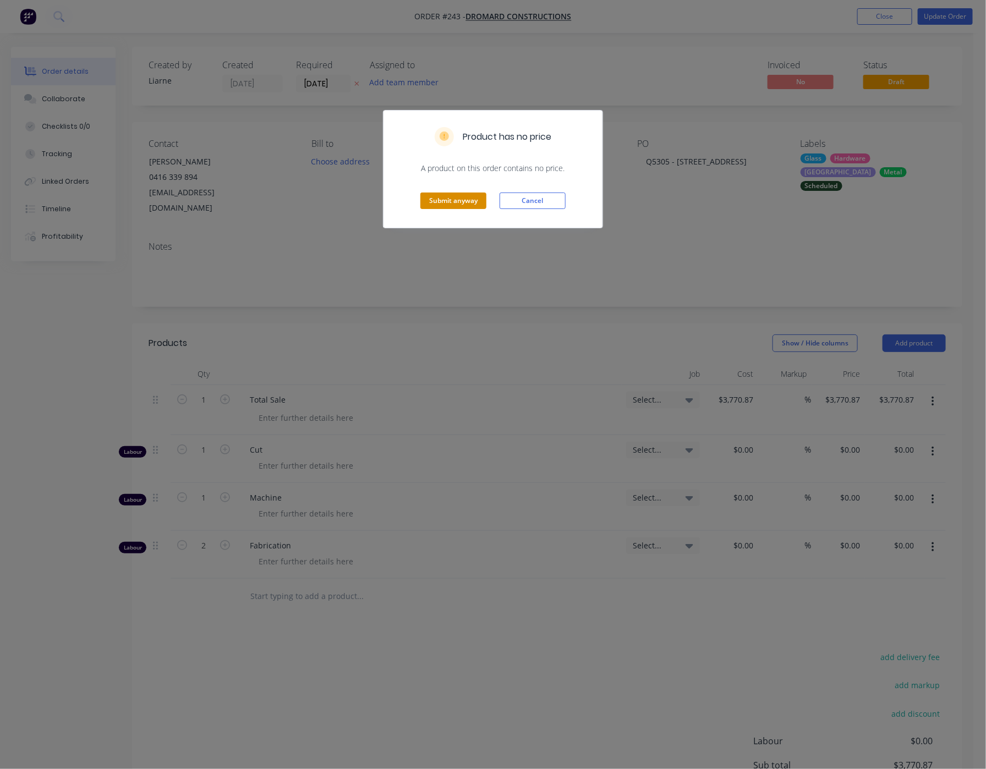
click at [463, 205] on button "Submit anyway" at bounding box center [453, 201] width 66 height 17
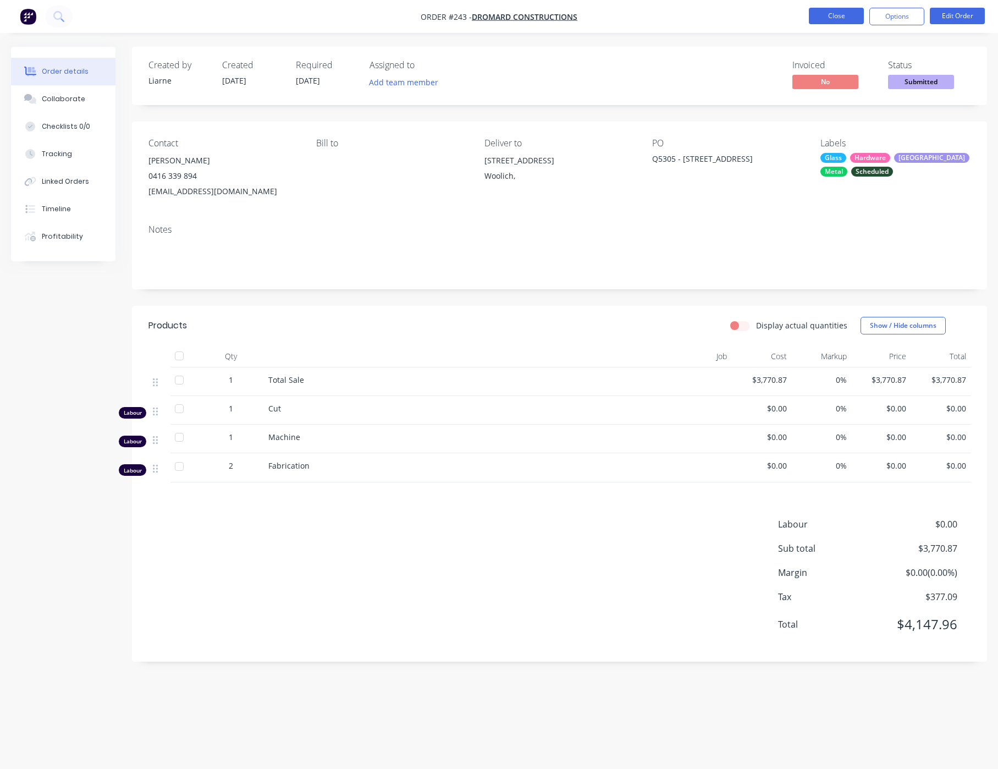
click at [816, 13] on button "Close" at bounding box center [836, 16] width 55 height 17
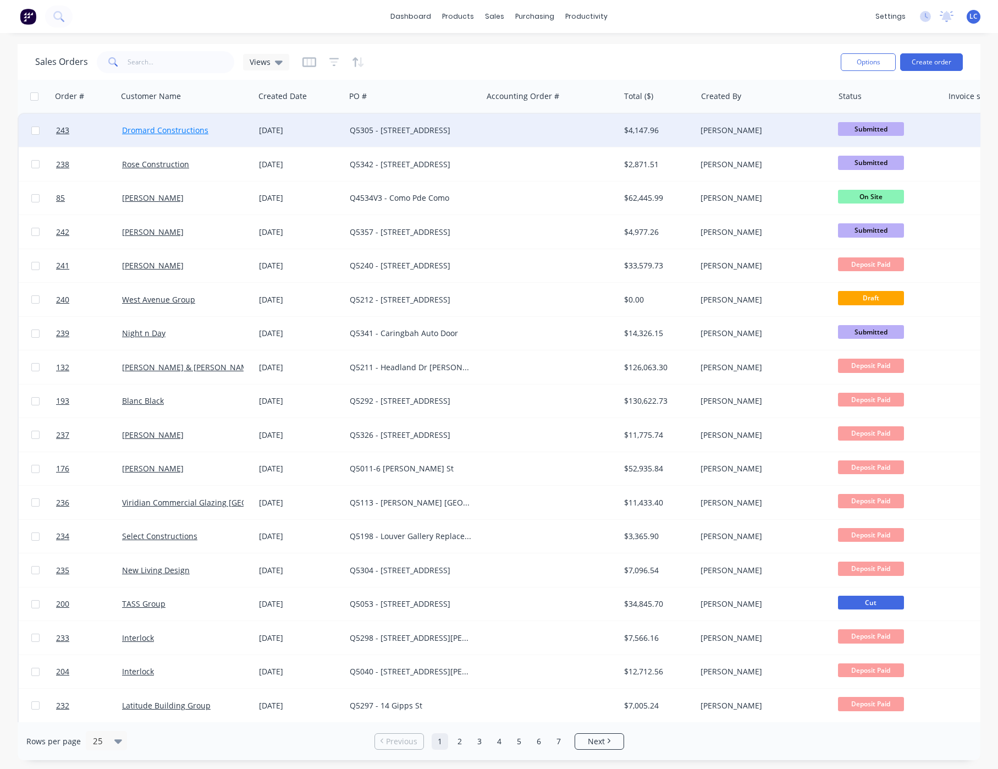
click at [169, 127] on link "Dromard Constructions" at bounding box center [165, 130] width 86 height 10
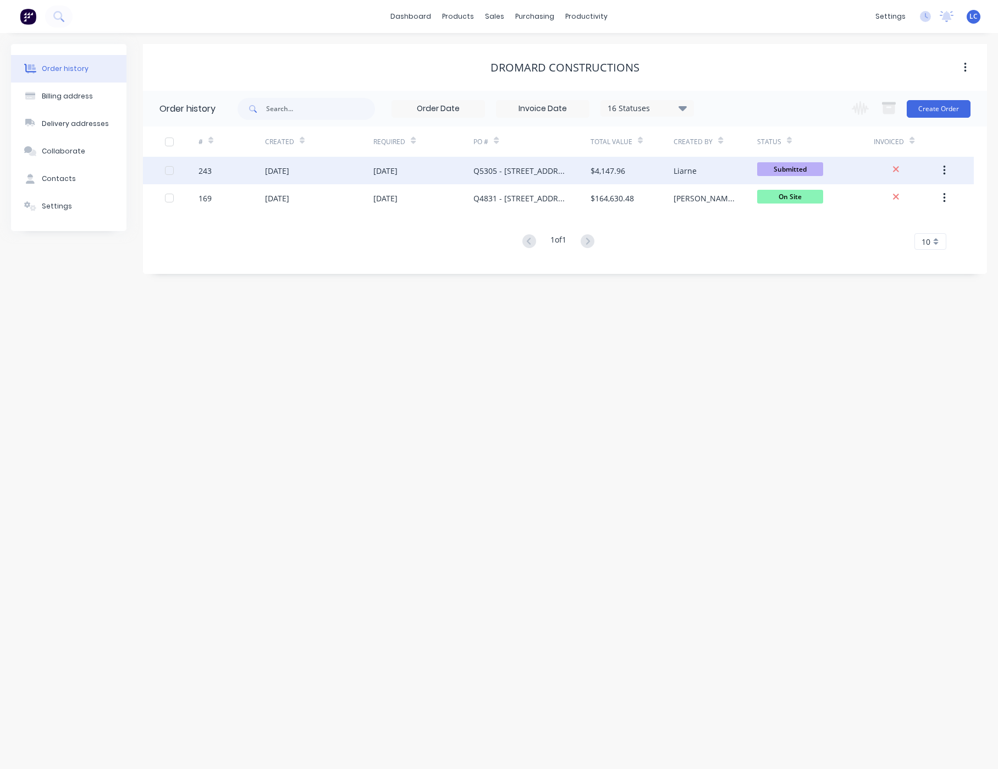
click at [352, 175] on div "[DATE]" at bounding box center [319, 171] width 108 height 28
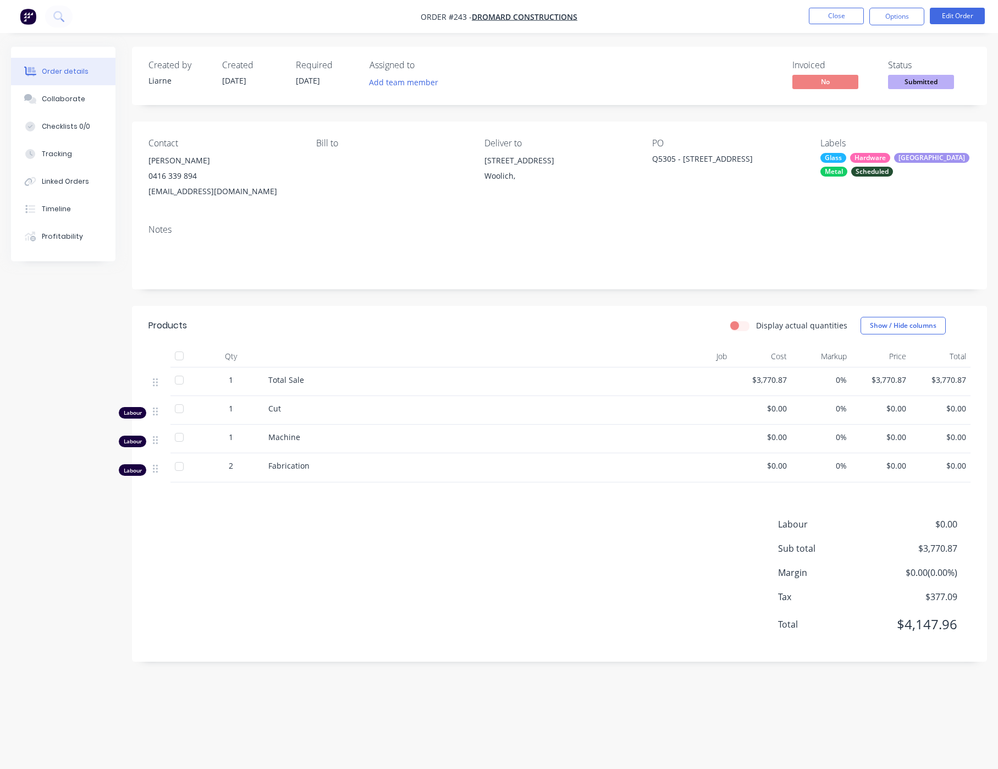
click at [230, 439] on span "1" at bounding box center [231, 437] width 4 height 12
click at [233, 438] on span "1" at bounding box center [231, 437] width 4 height 12
click at [951, 17] on button "Edit Order" at bounding box center [957, 16] width 55 height 17
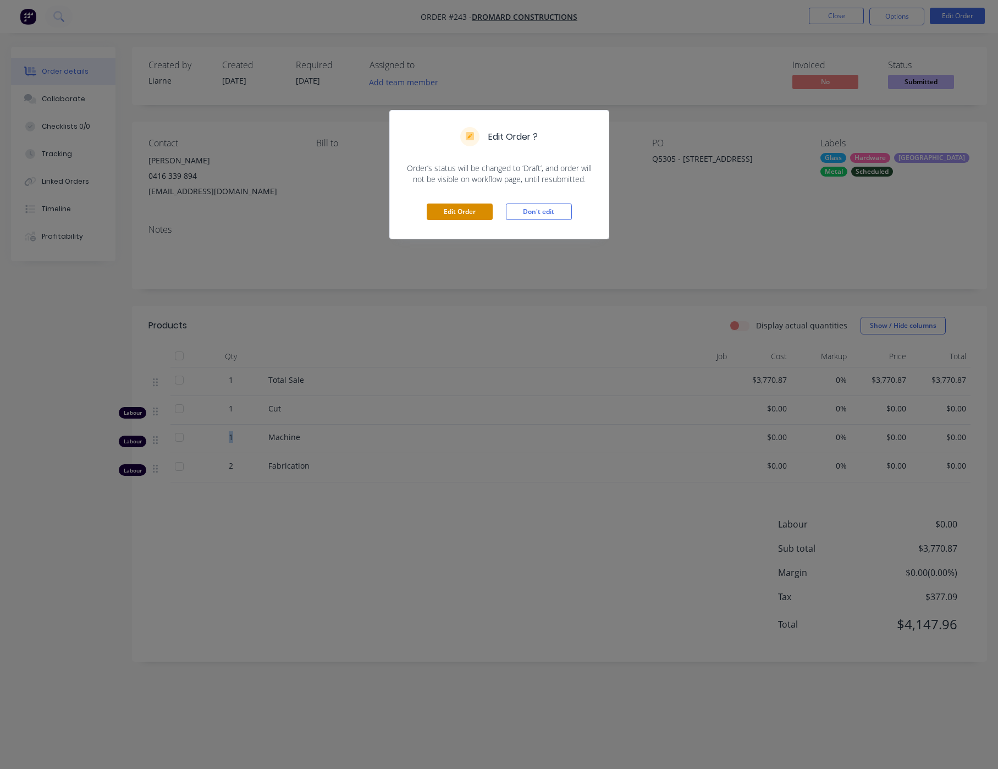
click at [466, 211] on button "Edit Order" at bounding box center [460, 212] width 66 height 17
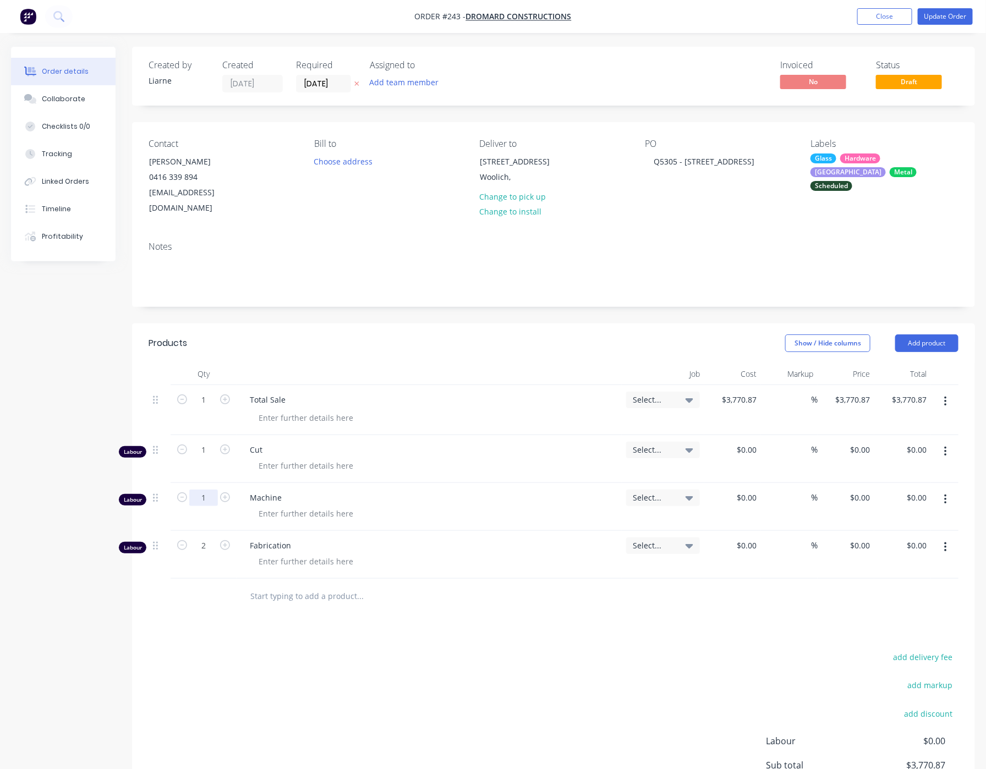
click at [207, 490] on input "1" at bounding box center [203, 498] width 29 height 17
type input "0.75"
click at [957, 13] on button "Update Order" at bounding box center [944, 16] width 55 height 17
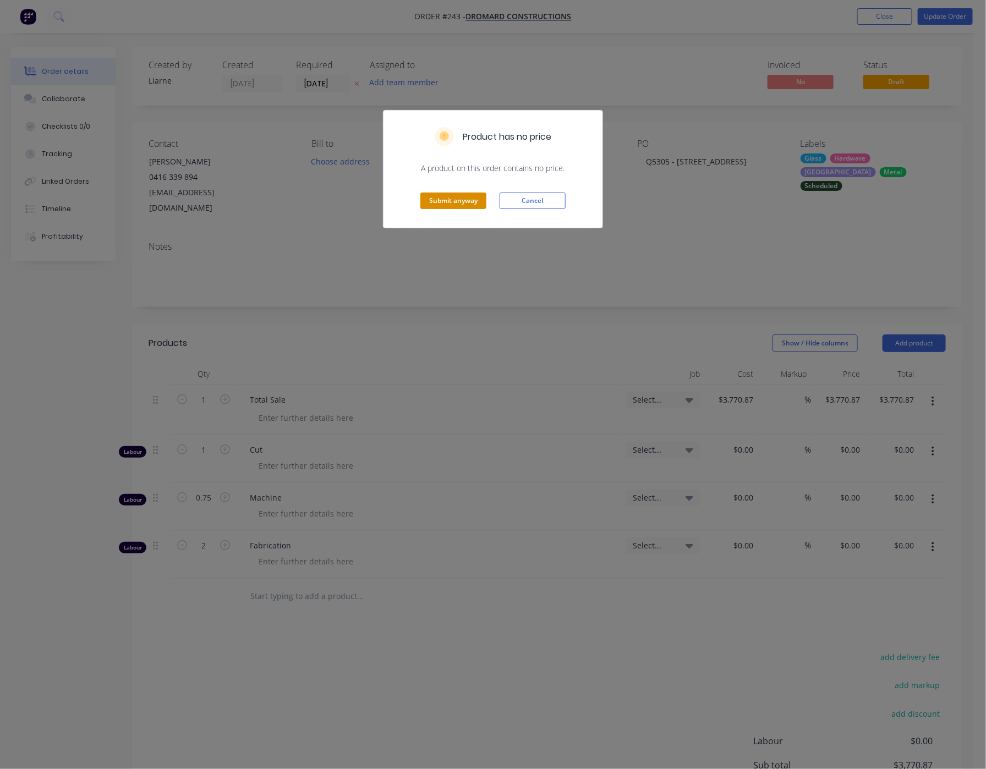
click at [455, 200] on button "Submit anyway" at bounding box center [453, 201] width 66 height 17
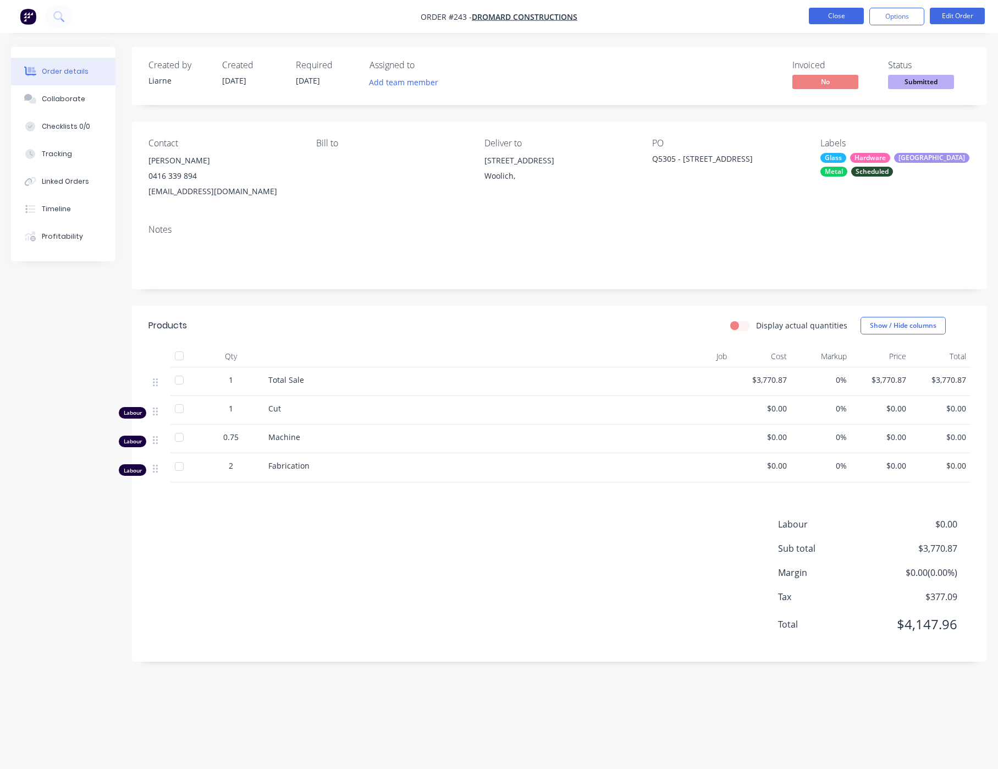
click at [826, 12] on button "Close" at bounding box center [836, 16] width 55 height 17
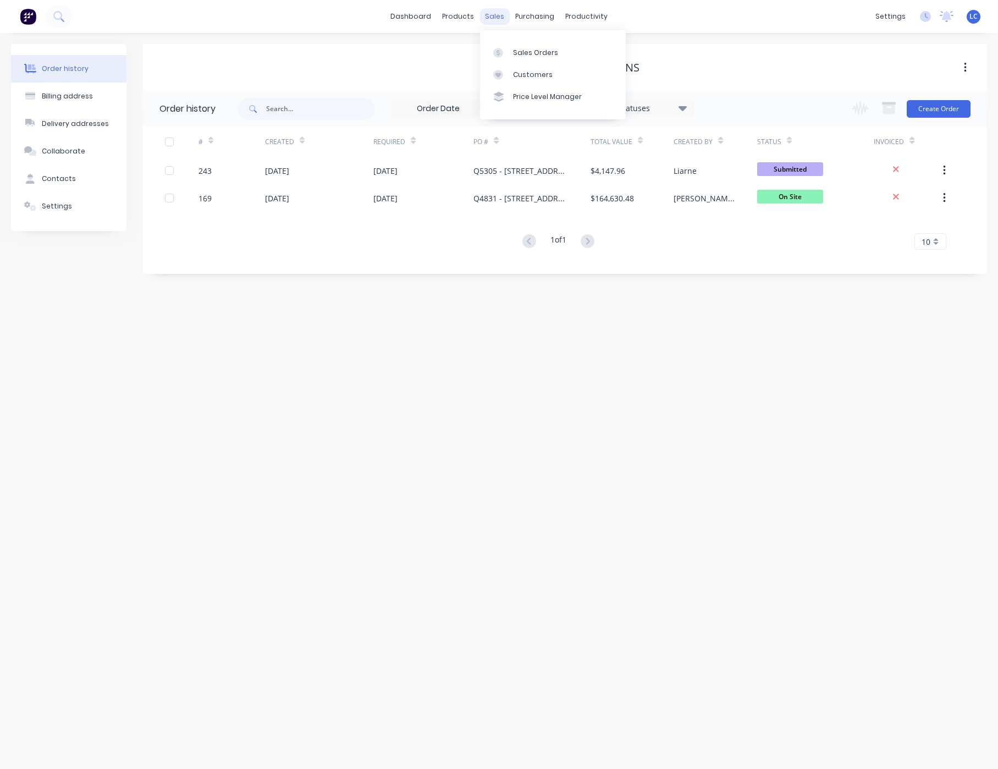
click at [501, 8] on div "sales" at bounding box center [495, 16] width 30 height 17
click at [521, 43] on link "Sales Orders" at bounding box center [553, 52] width 146 height 22
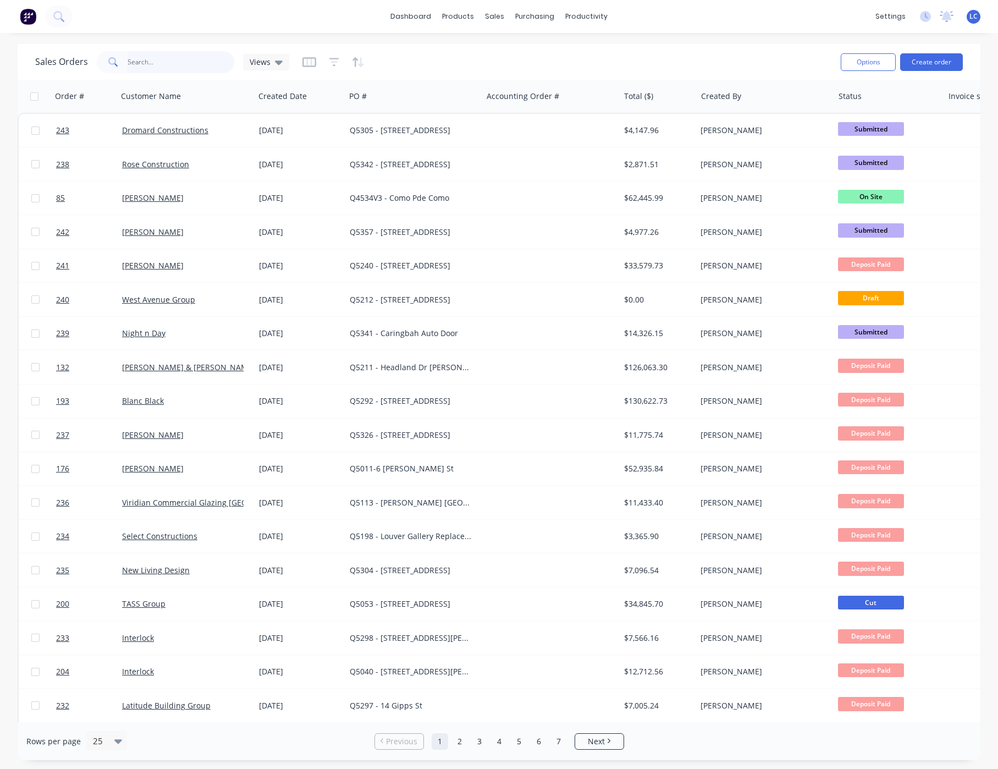
click at [173, 61] on input "text" at bounding box center [181, 62] width 107 height 22
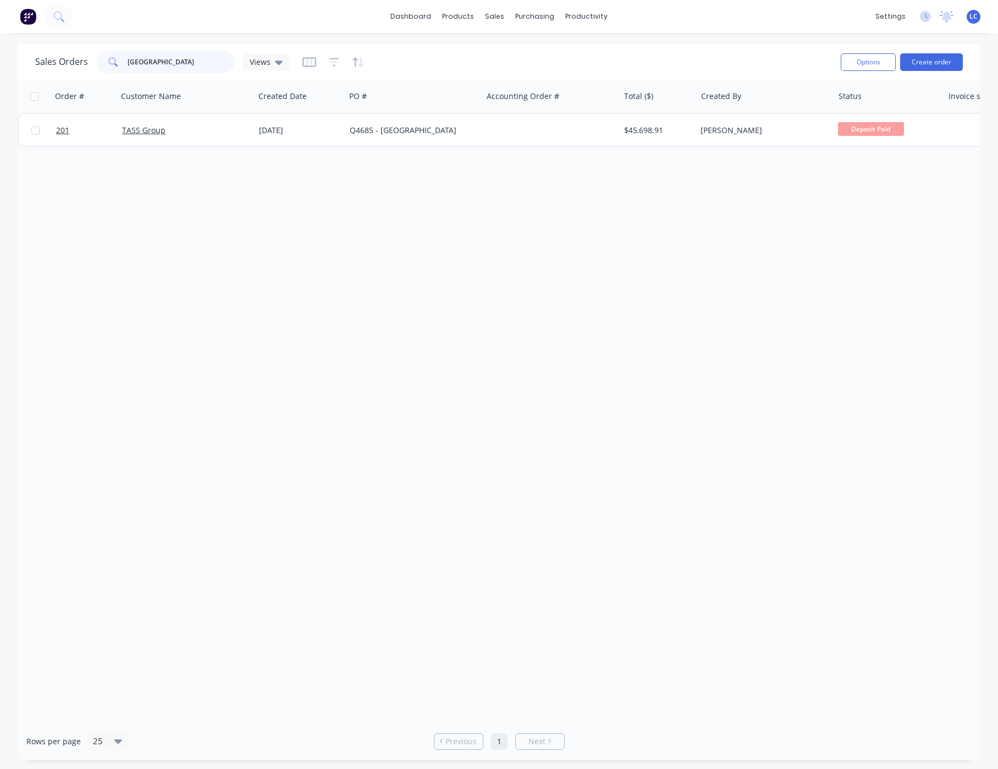
type input "[GEOGRAPHIC_DATA]"
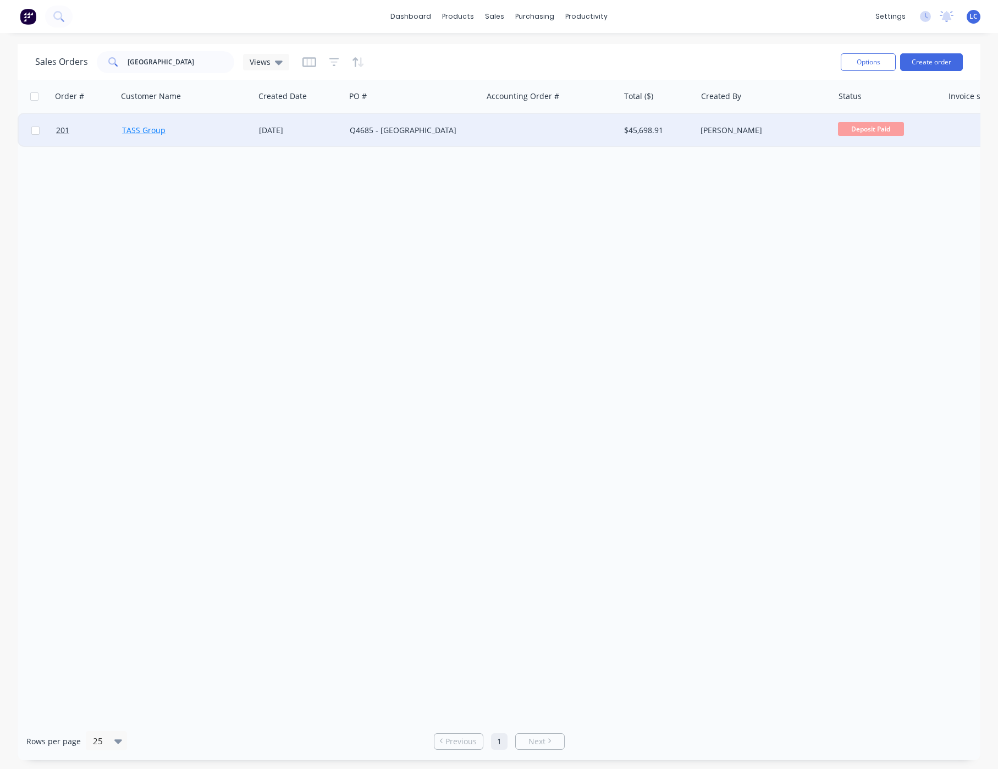
click at [145, 132] on link "TASS Group" at bounding box center [143, 130] width 43 height 10
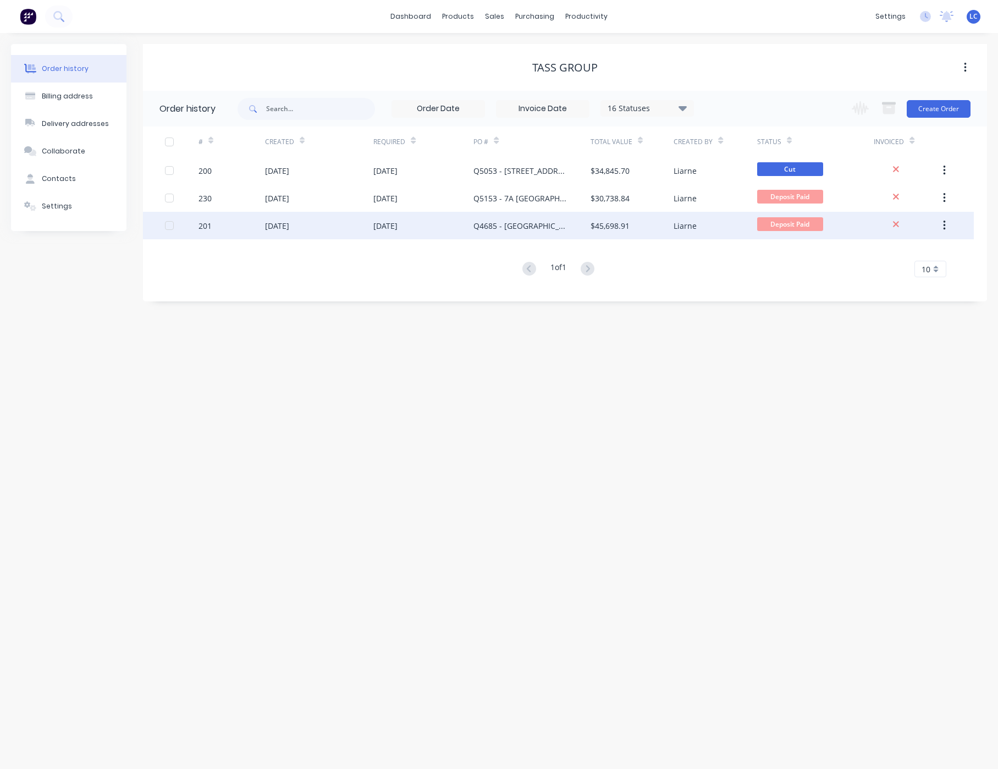
drag, startPoint x: 492, startPoint y: 223, endPoint x: 461, endPoint y: 223, distance: 31.4
click at [461, 223] on div "[DATE]" at bounding box center [423, 226] width 100 height 28
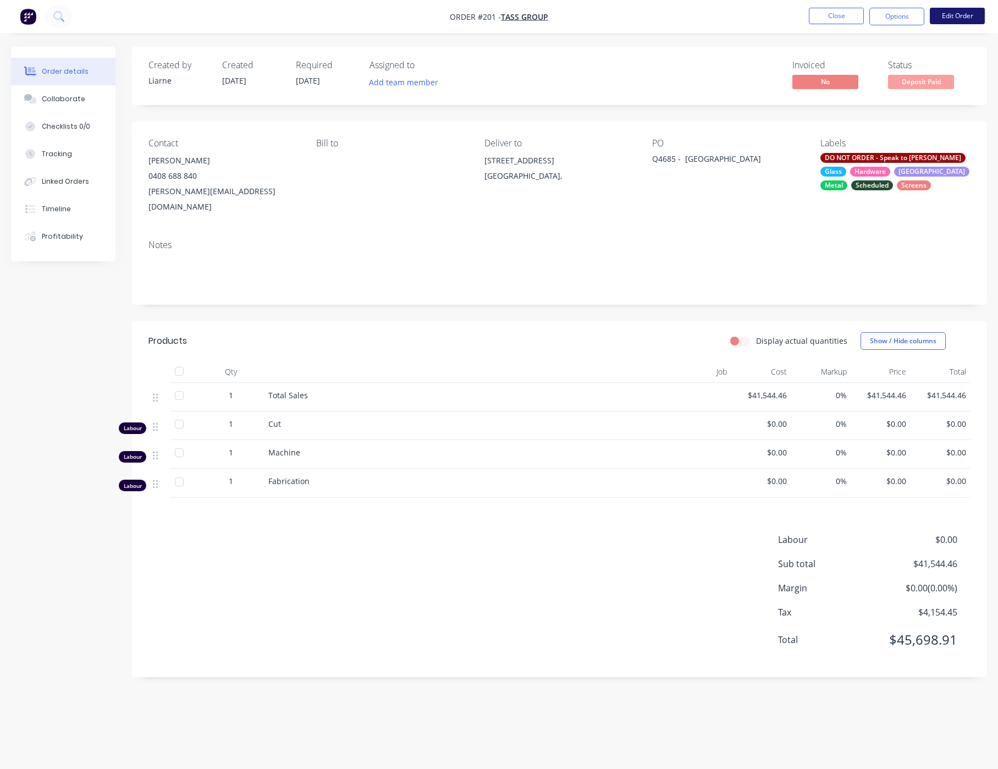
click at [949, 20] on button "Edit Order" at bounding box center [957, 16] width 55 height 17
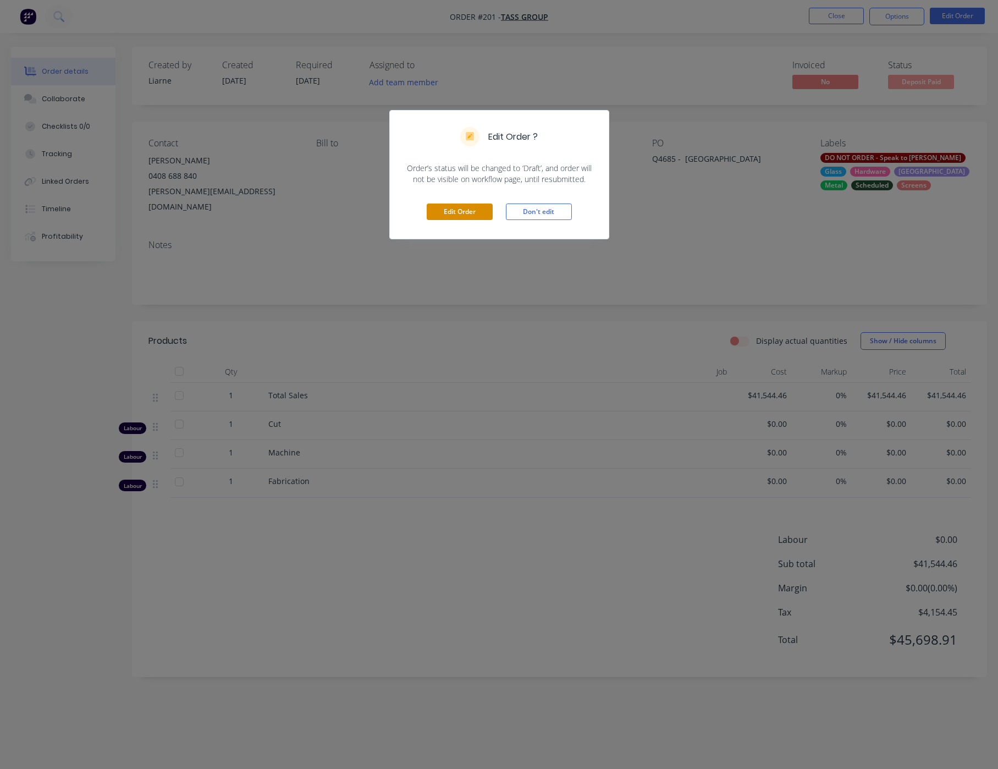
click at [482, 212] on button "Edit Order" at bounding box center [460, 212] width 66 height 17
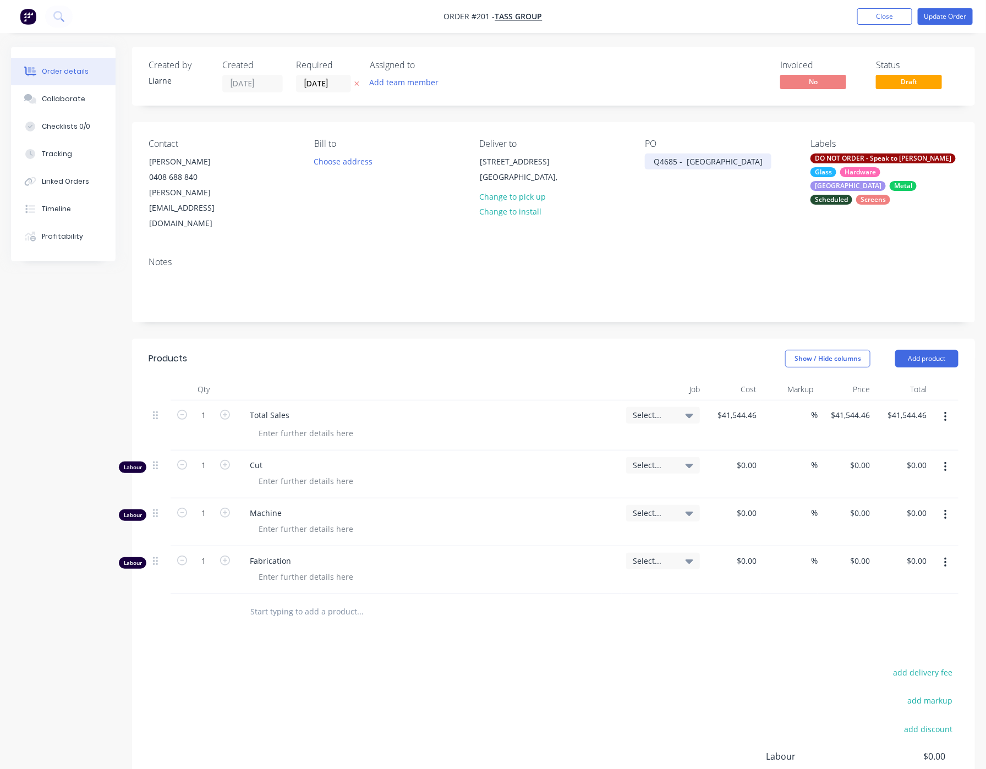
click at [665, 165] on div "Q4685 - [GEOGRAPHIC_DATA]" at bounding box center [708, 161] width 127 height 16
click at [944, 14] on button "Update Order" at bounding box center [944, 16] width 55 height 17
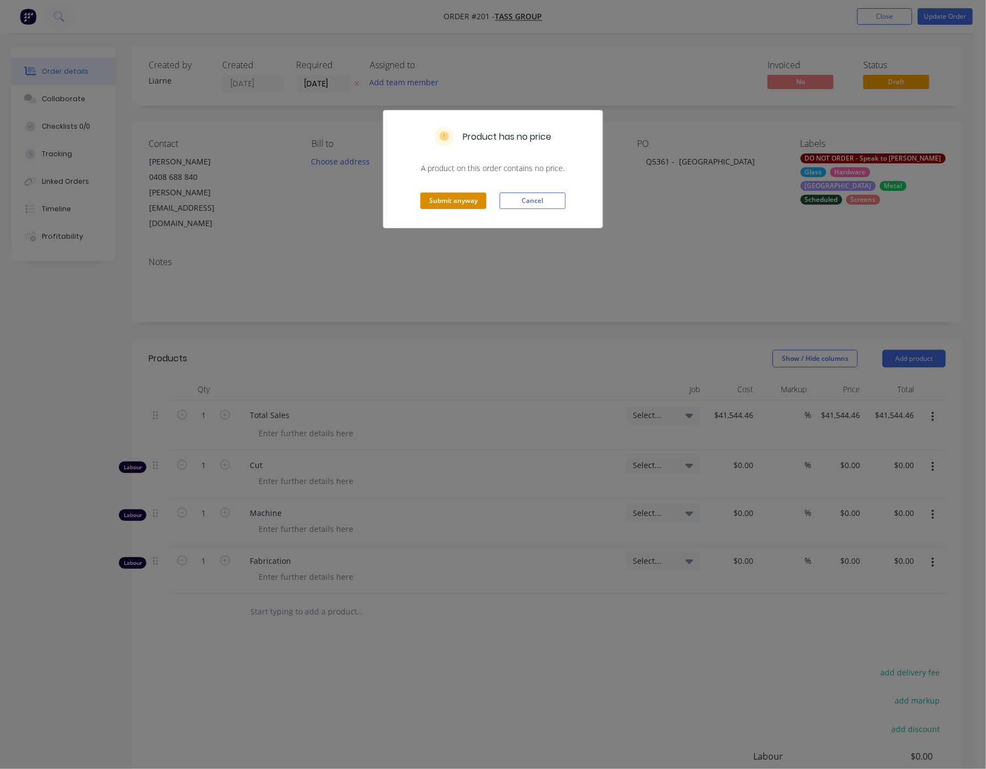
click at [451, 193] on button "Submit anyway" at bounding box center [453, 201] width 66 height 17
